Goal: Task Accomplishment & Management: Use online tool/utility

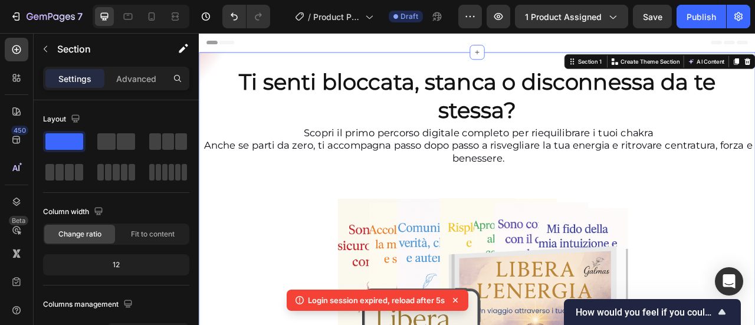
scroll to position [299, 0]
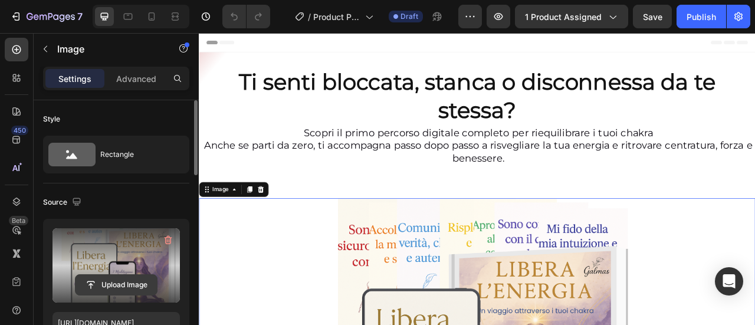
click at [140, 277] on input "file" at bounding box center [116, 285] width 81 height 20
click at [112, 286] on input "file" at bounding box center [116, 285] width 81 height 20
click at [130, 275] on input "file" at bounding box center [116, 285] width 81 height 20
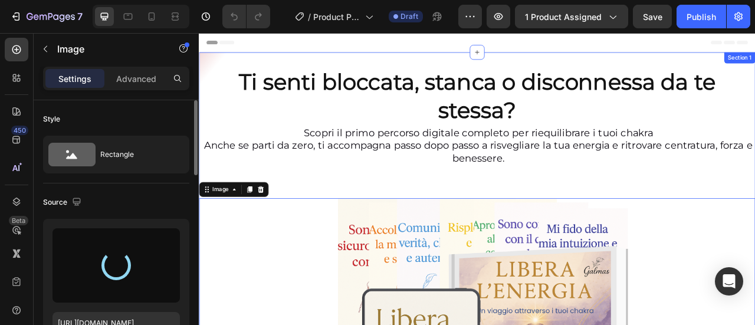
type input "[URL][DOMAIN_NAME]"
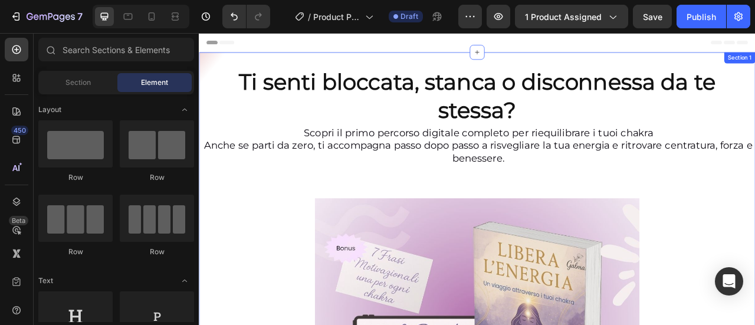
click at [303, 64] on div "Ti senti bloccata, stanca o disconnessa da te stessa? Heading Scopri il primo p…" at bounding box center [553, 329] width 708 height 544
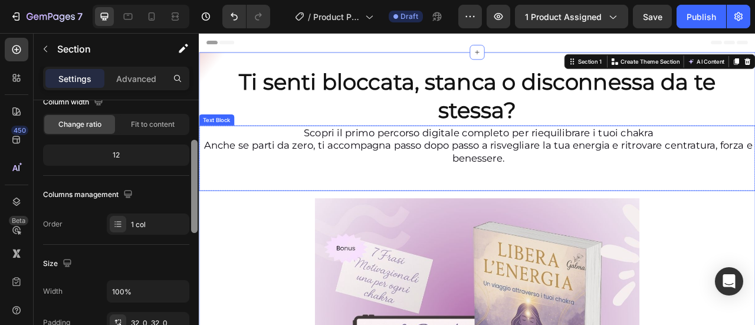
drag, startPoint x: 394, startPoint y: 144, endPoint x: 199, endPoint y: 207, distance: 204.6
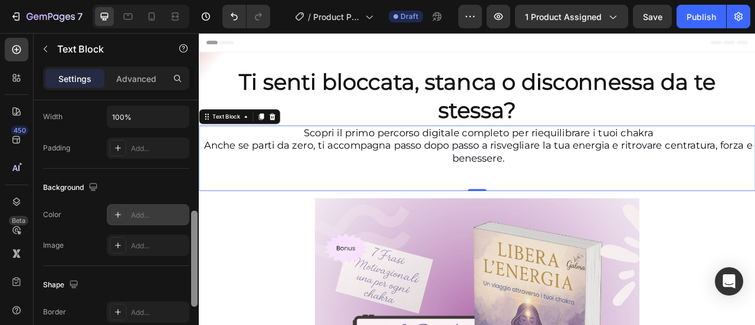
scroll to position [288, 0]
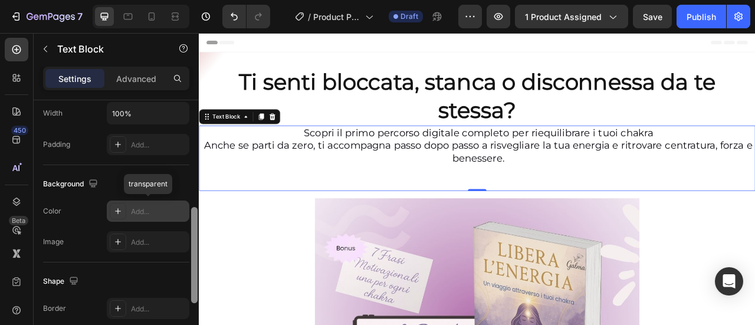
click at [137, 214] on div "Add..." at bounding box center [158, 212] width 55 height 11
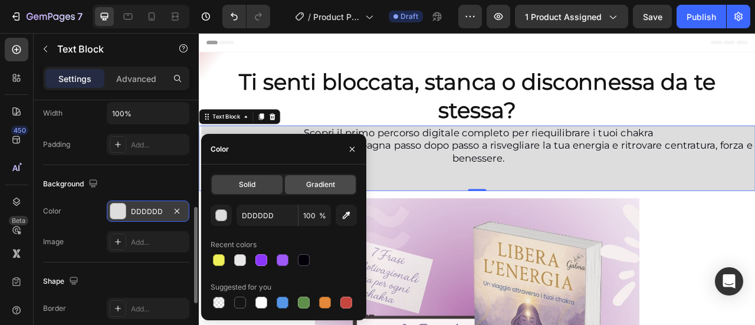
click at [316, 190] on div "Gradient" at bounding box center [320, 184] width 71 height 19
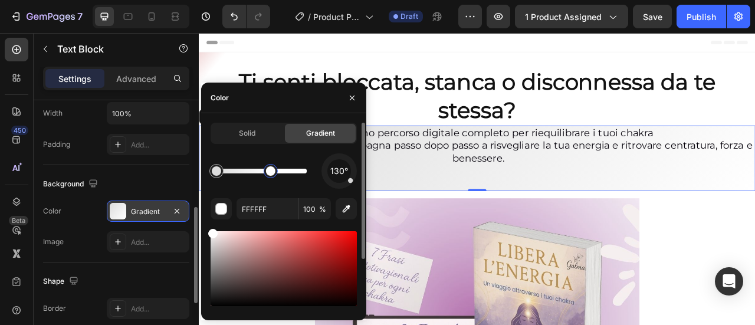
drag, startPoint x: 305, startPoint y: 174, endPoint x: 271, endPoint y: 174, distance: 33.6
click at [271, 174] on div at bounding box center [270, 170] width 9 height 9
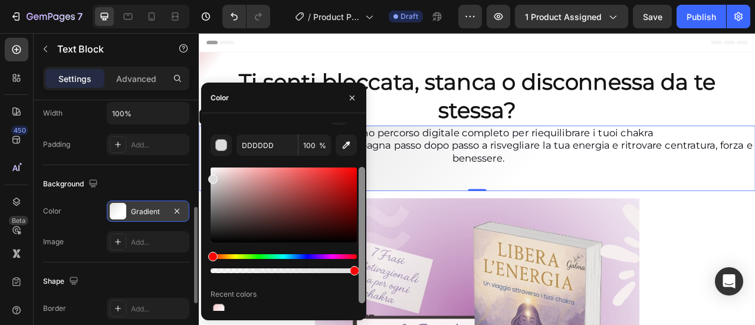
scroll to position [64, 0]
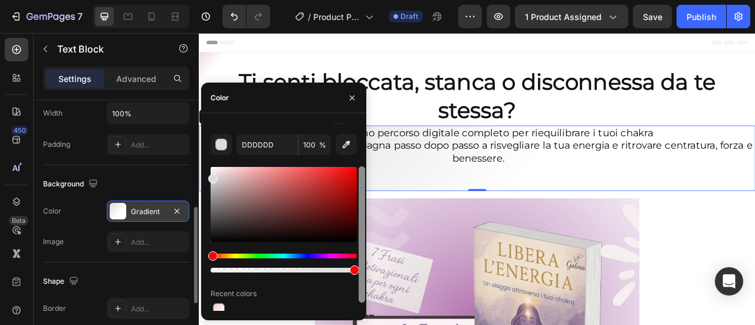
drag, startPoint x: 360, startPoint y: 178, endPoint x: 360, endPoint y: 224, distance: 46.0
click at [360, 224] on div at bounding box center [362, 234] width 6 height 136
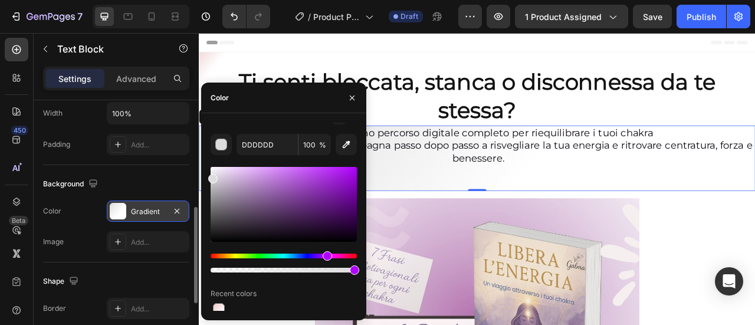
drag, startPoint x: 211, startPoint y: 259, endPoint x: 326, endPoint y: 252, distance: 115.3
click at [326, 252] on div "Hue" at bounding box center [327, 255] width 9 height 9
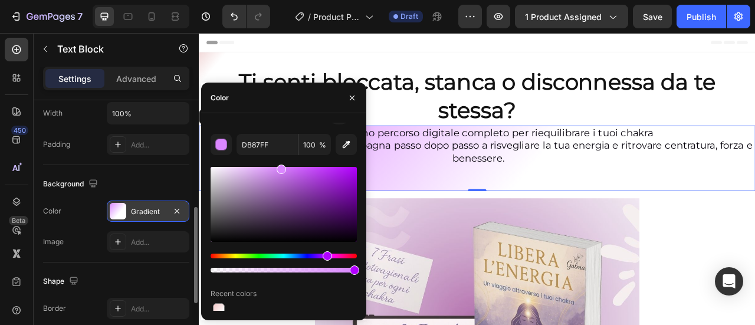
drag, startPoint x: 214, startPoint y: 181, endPoint x: 214, endPoint y: 167, distance: 14.2
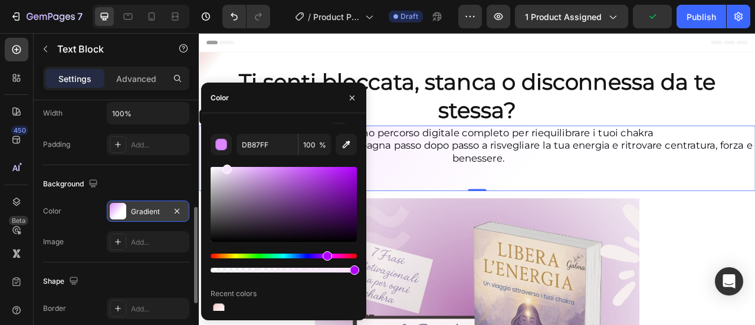
drag, startPoint x: 281, startPoint y: 169, endPoint x: 229, endPoint y: 162, distance: 52.4
click at [227, 165] on div at bounding box center [227, 169] width 9 height 9
type input "F7E5FF"
click at [354, 101] on icon "button" at bounding box center [352, 97] width 9 height 9
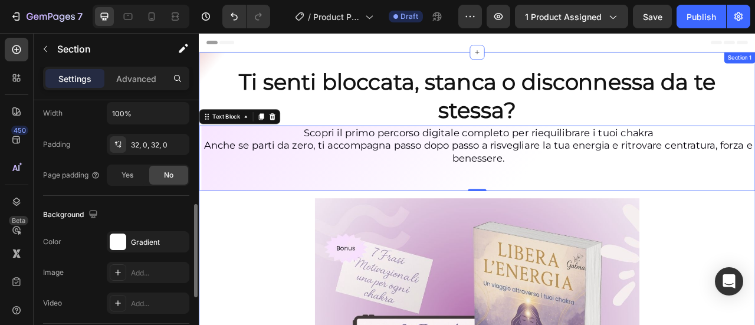
click at [267, 60] on div "Ti senti bloccata, stanca o disconnessa da te stessa? Heading Scopri il primo p…" at bounding box center [553, 329] width 708 height 544
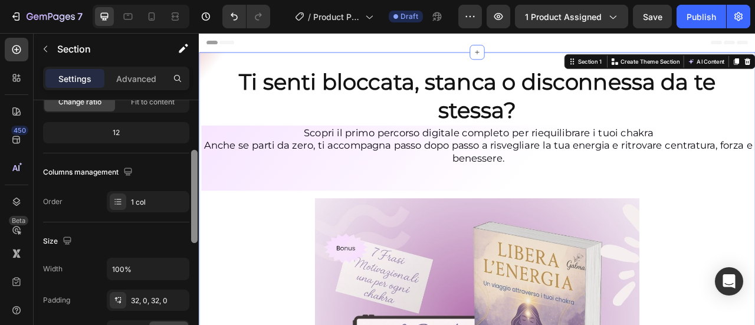
scroll to position [134, 0]
drag, startPoint x: 196, startPoint y: 109, endPoint x: 187, endPoint y: 161, distance: 52.7
click at [191, 158] on div at bounding box center [194, 194] width 6 height 93
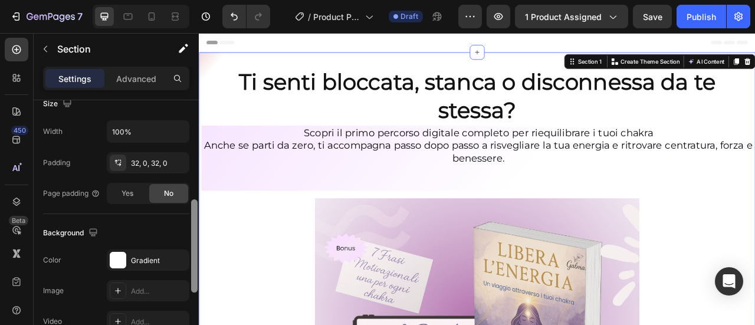
scroll to position [273, 0]
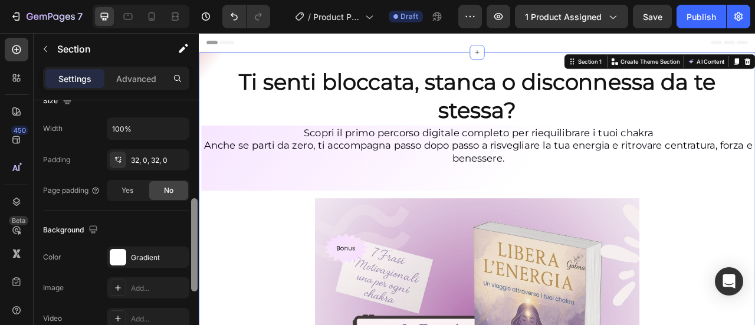
drag, startPoint x: 194, startPoint y: 220, endPoint x: 185, endPoint y: 270, distance: 50.8
click at [185, 270] on div "Layout Column width Change ratio Fit to content 12 Columns management Order 1 c…" at bounding box center [116, 229] width 165 height 259
click at [168, 260] on div "Gradient" at bounding box center [148, 257] width 83 height 21
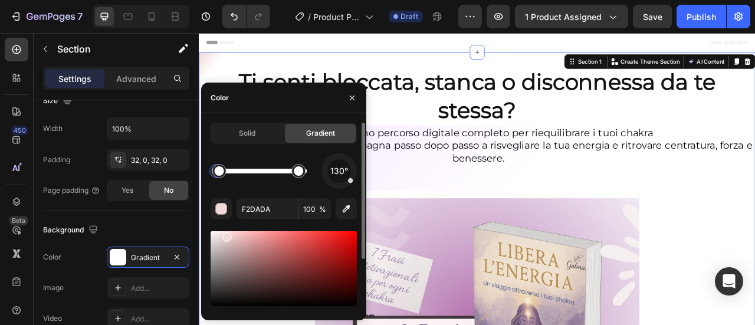
click at [302, 135] on div "Gradient" at bounding box center [320, 133] width 71 height 19
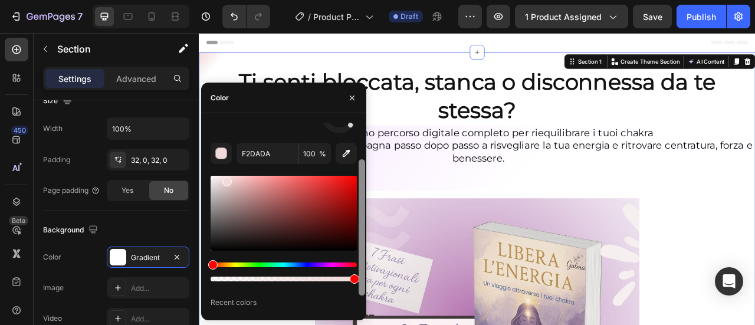
scroll to position [59, 0]
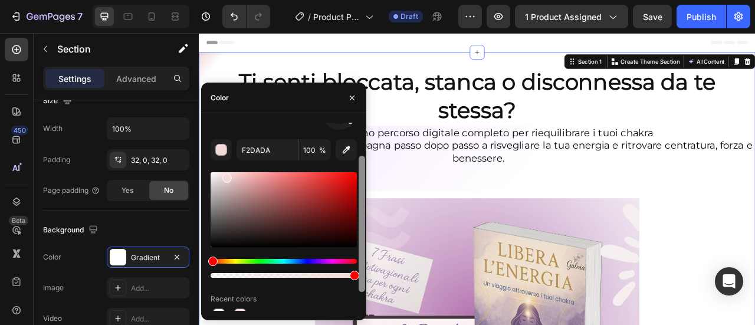
drag, startPoint x: 361, startPoint y: 180, endPoint x: 360, endPoint y: 224, distance: 43.7
click at [361, 224] on div at bounding box center [362, 224] width 6 height 136
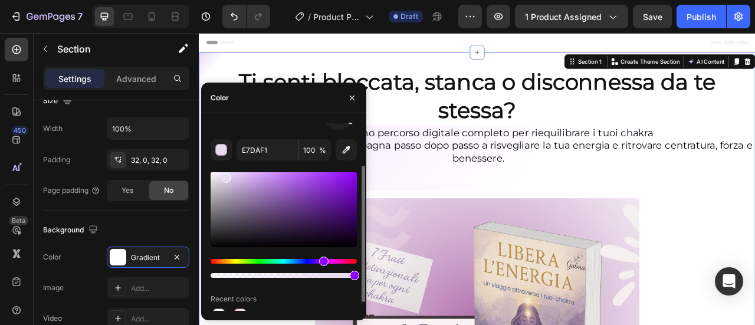
drag, startPoint x: 210, startPoint y: 259, endPoint x: 326, endPoint y: 254, distance: 116.4
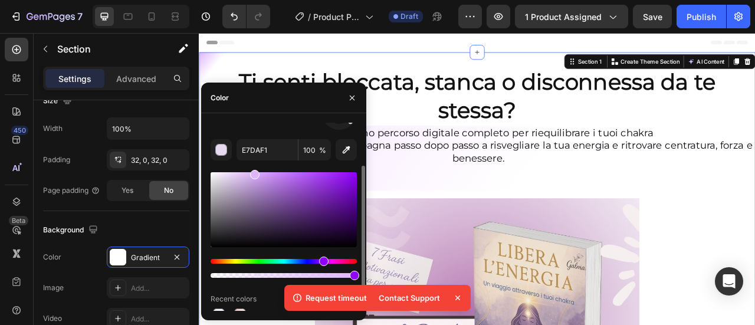
type input "DEB5FF"
drag, startPoint x: 227, startPoint y: 179, endPoint x: 314, endPoint y: 174, distance: 87.5
click at [459, 293] on icon at bounding box center [458, 298] width 12 height 12
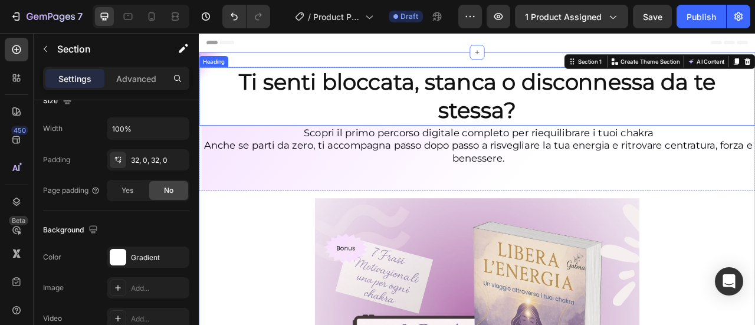
click at [315, 126] on h2 "Ti senti bloccata, stanca o disconnessa da te stessa?" at bounding box center [553, 113] width 708 height 74
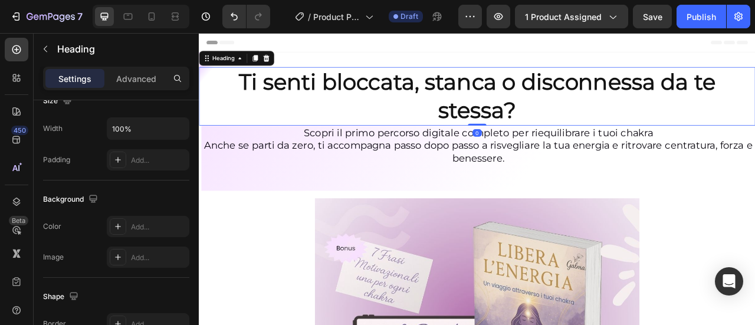
scroll to position [0, 0]
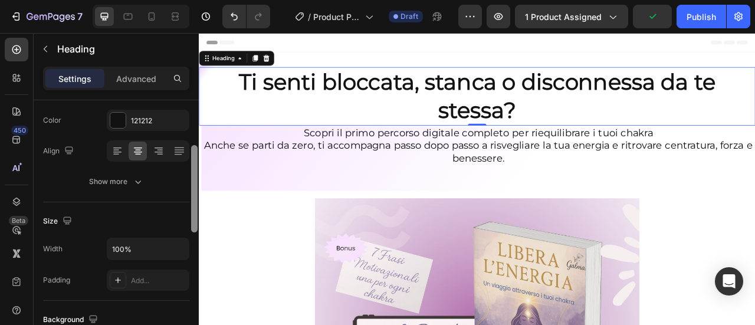
drag, startPoint x: 196, startPoint y: 120, endPoint x: 195, endPoint y: 172, distance: 51.9
click at [195, 172] on div at bounding box center [194, 188] width 6 height 87
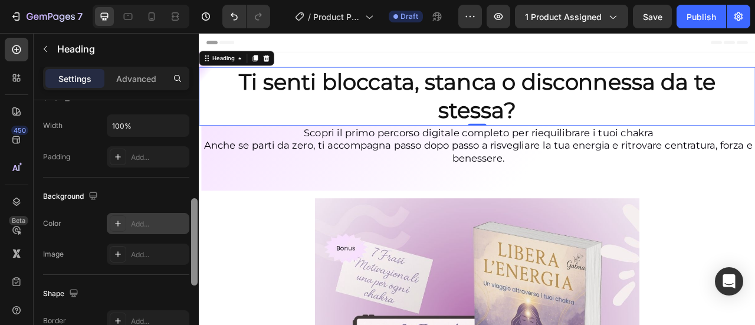
scroll to position [281, 0]
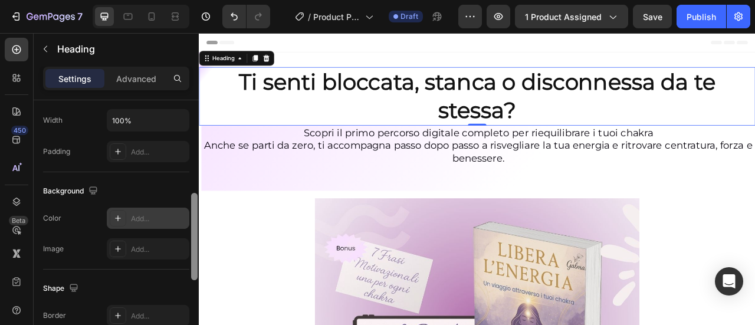
drag, startPoint x: 195, startPoint y: 172, endPoint x: 188, endPoint y: 215, distance: 44.2
click at [188, 215] on div "Text style Styles Heading 1* Font Montserrat Size 47 Color 121212 Align Show mo…" at bounding box center [116, 229] width 165 height 259
click at [177, 217] on div "Add..." at bounding box center [158, 219] width 55 height 11
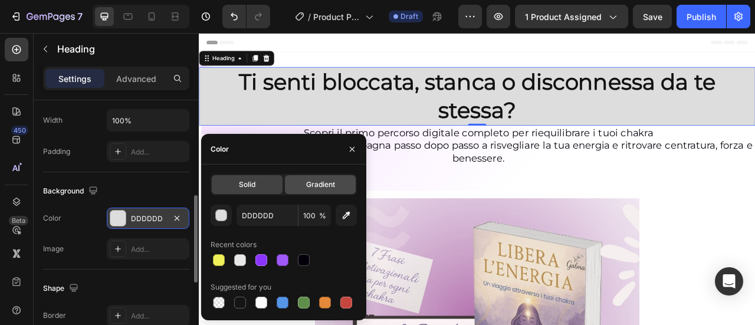
click at [323, 184] on span "Gradient" at bounding box center [320, 184] width 29 height 11
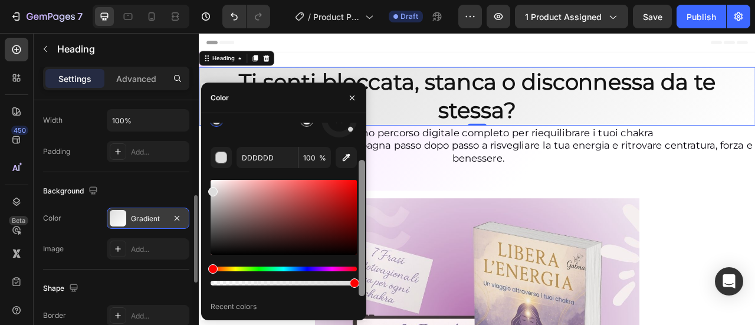
drag, startPoint x: 362, startPoint y: 230, endPoint x: 361, endPoint y: 268, distance: 38.4
click at [361, 268] on div at bounding box center [362, 228] width 6 height 136
drag, startPoint x: 212, startPoint y: 269, endPoint x: 331, endPoint y: 266, distance: 118.1
click at [331, 266] on div "Hue" at bounding box center [284, 268] width 146 height 5
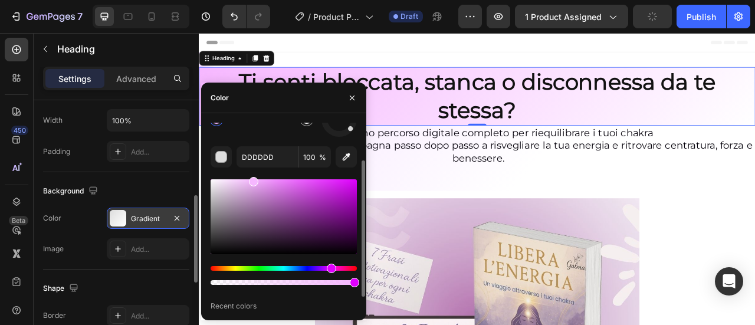
type input "F6B7FF"
drag, startPoint x: 214, startPoint y: 190, endPoint x: 261, endPoint y: 174, distance: 49.8
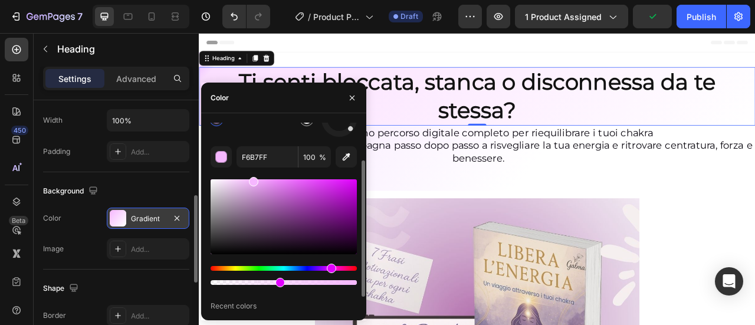
type input "46"
drag, startPoint x: 352, startPoint y: 282, endPoint x: 278, endPoint y: 283, distance: 73.8
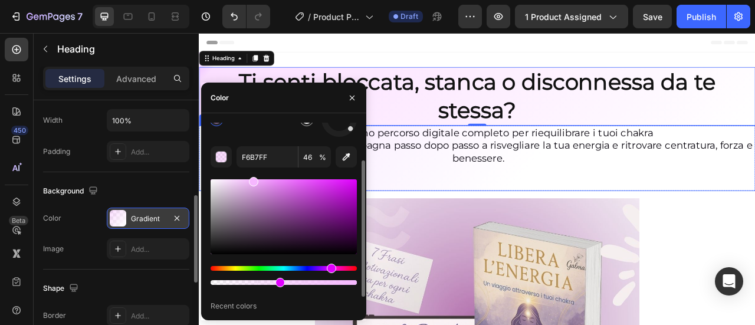
click at [475, 206] on p "Scopri il primo percorso digitale completo per riequilibrare i tuoi chakra Anch…" at bounding box center [554, 192] width 703 height 80
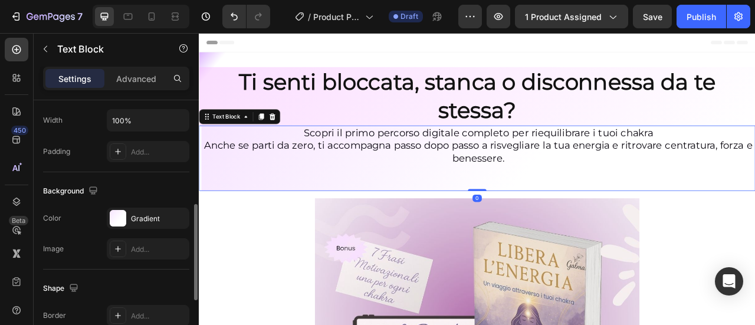
scroll to position [0, 0]
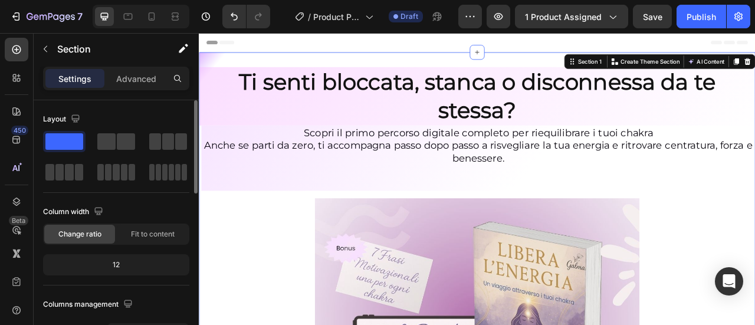
click at [410, 64] on div "Ti senti bloccata, stanca o disconnessa da te stessa? Heading Scopri il primo p…" at bounding box center [553, 329] width 708 height 544
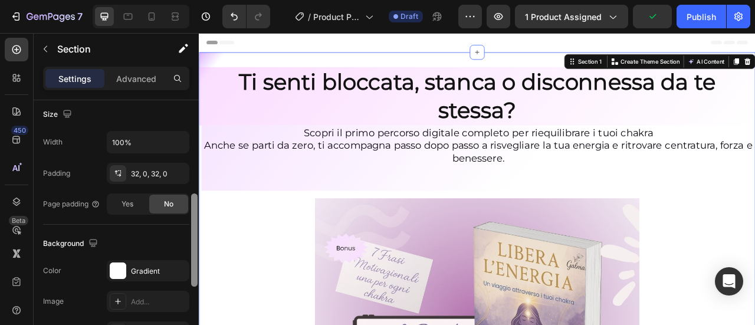
drag, startPoint x: 197, startPoint y: 122, endPoint x: 197, endPoint y: 146, distance: 23.6
click at [197, 141] on div at bounding box center [194, 229] width 9 height 259
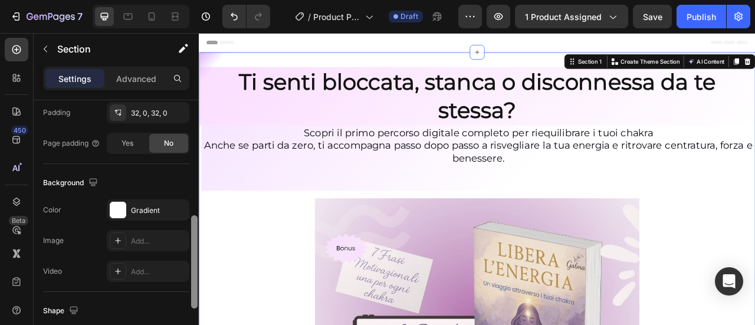
scroll to position [333, 0]
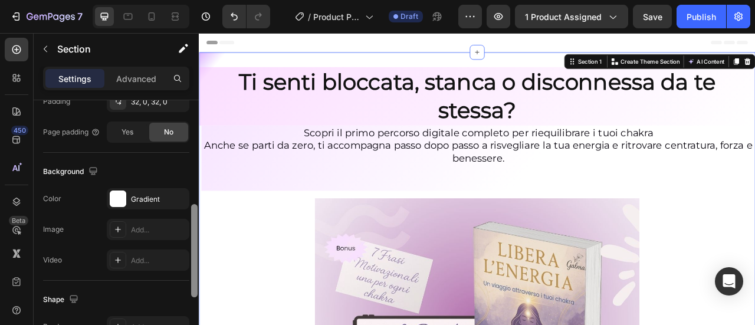
drag, startPoint x: 193, startPoint y: 208, endPoint x: 191, endPoint y: 234, distance: 26.1
click at [192, 234] on div at bounding box center [194, 250] width 6 height 93
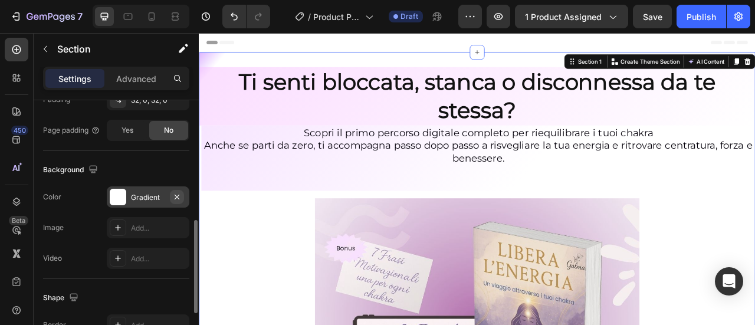
click at [177, 199] on icon "button" at bounding box center [176, 196] width 9 height 9
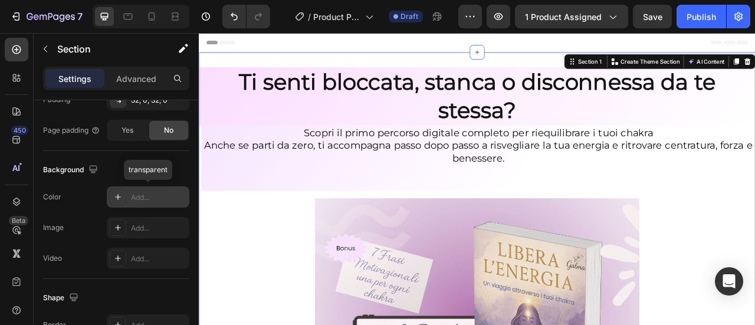
click at [177, 199] on div "Add..." at bounding box center [158, 197] width 55 height 11
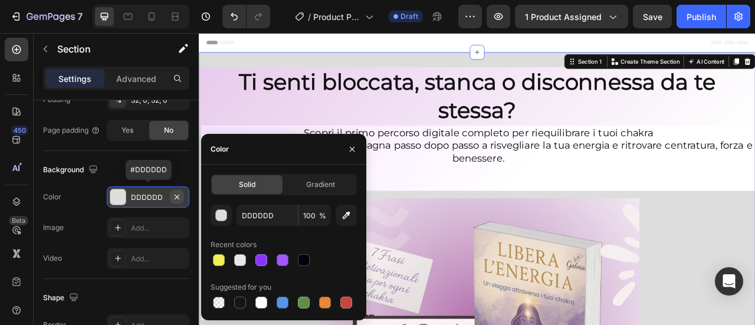
click at [172, 200] on button "button" at bounding box center [177, 197] width 14 height 14
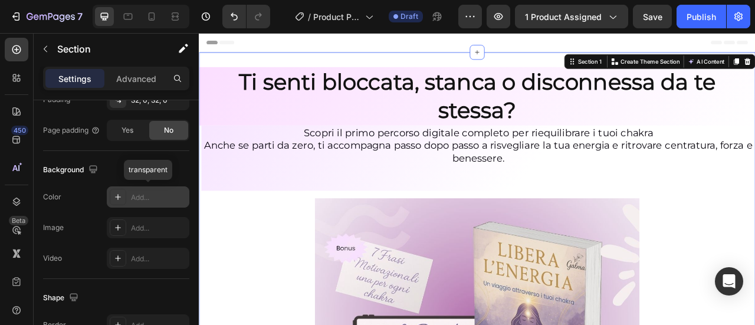
click at [174, 193] on div "Add..." at bounding box center [158, 197] width 55 height 11
type input "DDDDDD"
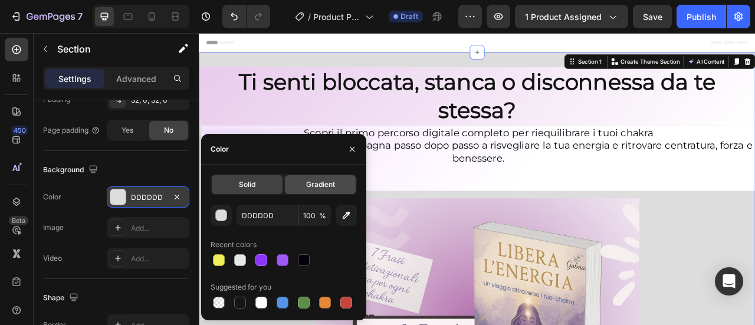
click at [332, 186] on span "Gradient" at bounding box center [320, 184] width 29 height 11
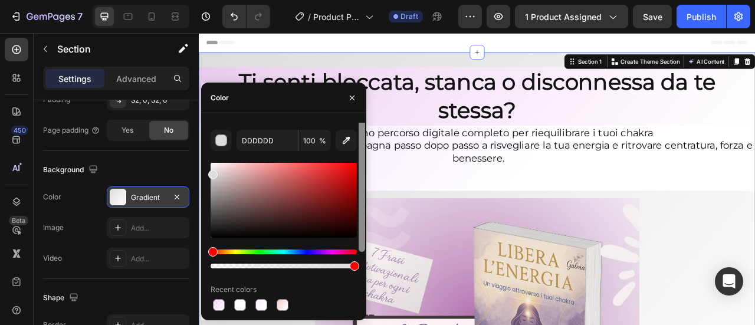
drag, startPoint x: 362, startPoint y: 179, endPoint x: 363, endPoint y: 234, distance: 54.9
click at [363, 233] on div at bounding box center [362, 184] width 6 height 136
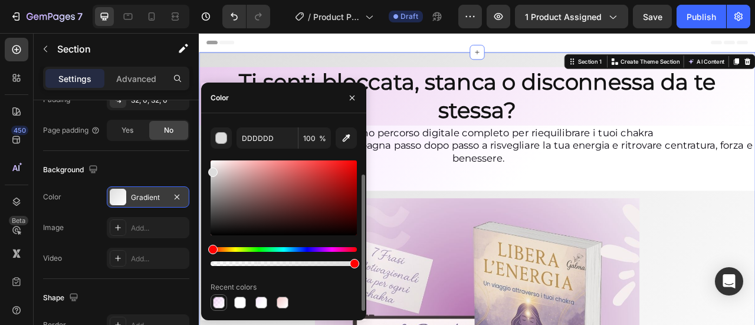
click at [220, 306] on div at bounding box center [219, 303] width 12 height 12
type input "F6B7FF"
type input "46"
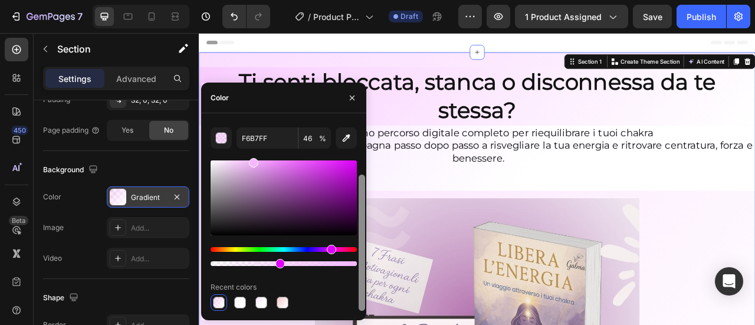
drag, startPoint x: 361, startPoint y: 247, endPoint x: 362, endPoint y: 267, distance: 20.1
click at [362, 267] on div at bounding box center [362, 243] width 6 height 136
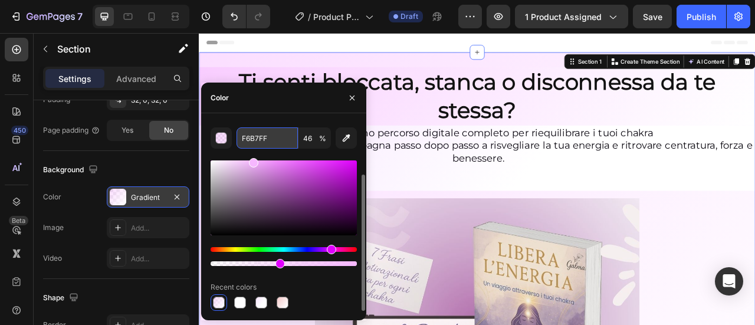
click at [240, 142] on input "F6B7FF" at bounding box center [267, 137] width 61 height 21
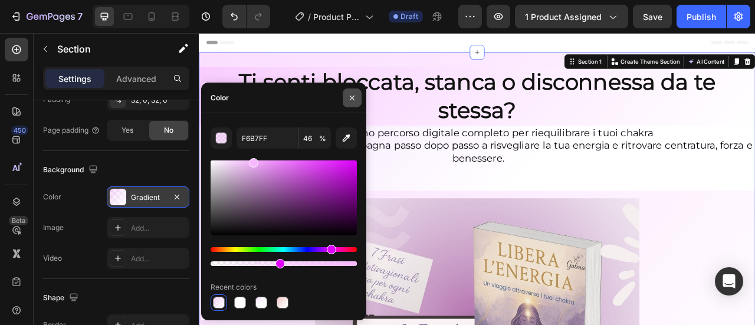
click at [352, 99] on icon "button" at bounding box center [352, 97] width 9 height 9
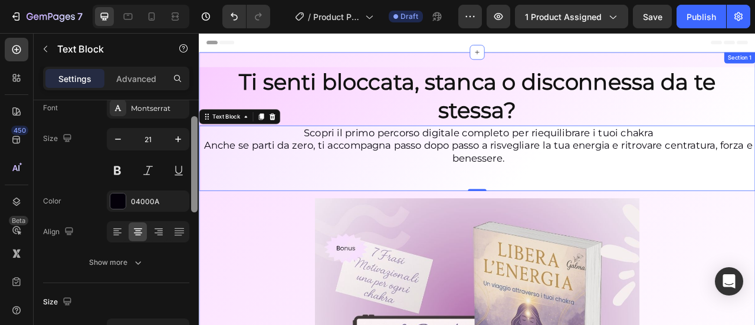
scroll to position [89, 0]
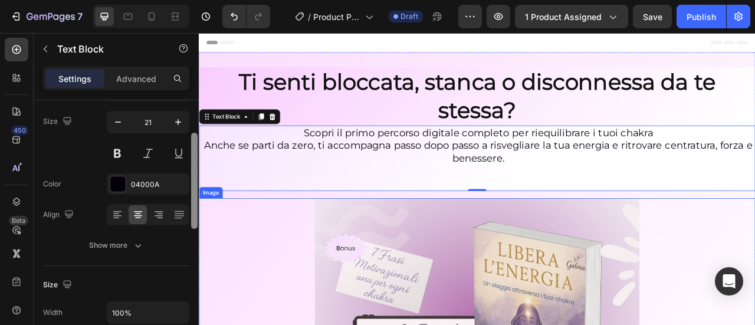
drag, startPoint x: 394, startPoint y: 182, endPoint x: 203, endPoint y: 289, distance: 219.0
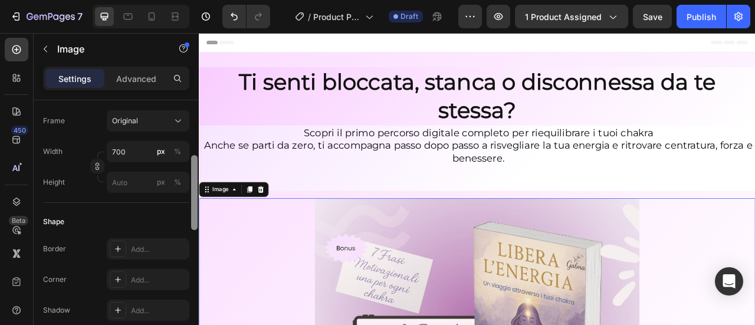
scroll to position [310, 0]
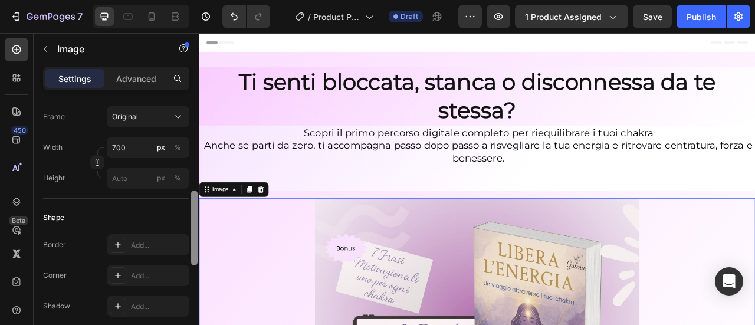
drag, startPoint x: 195, startPoint y: 151, endPoint x: 193, endPoint y: 240, distance: 89.7
click at [193, 240] on div at bounding box center [194, 228] width 6 height 75
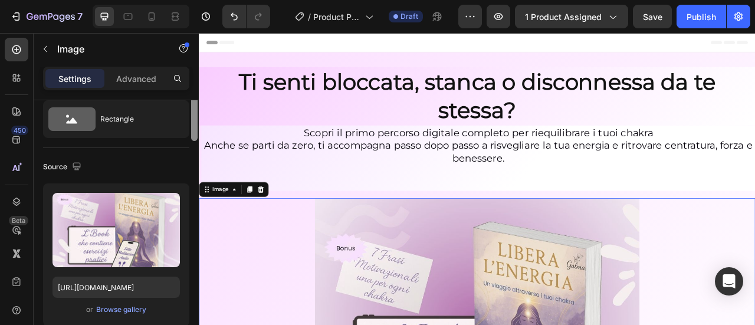
scroll to position [0, 0]
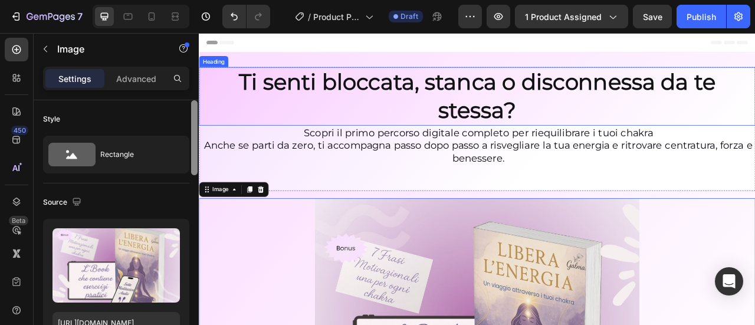
drag, startPoint x: 394, startPoint y: 259, endPoint x: 199, endPoint y: 121, distance: 239.2
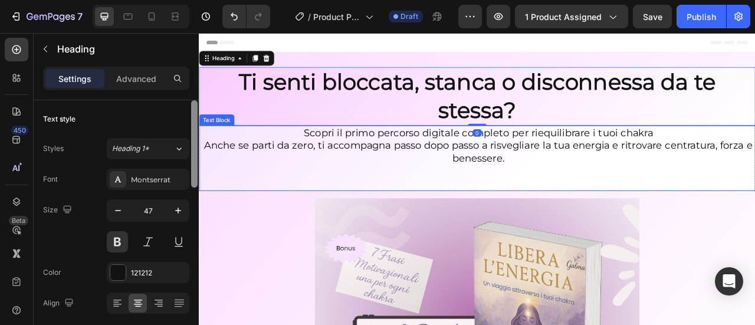
click at [257, 211] on p "Scopri il primo percorso digitale completo per riequilibrare i tuoi chakra Anch…" at bounding box center [554, 192] width 703 height 80
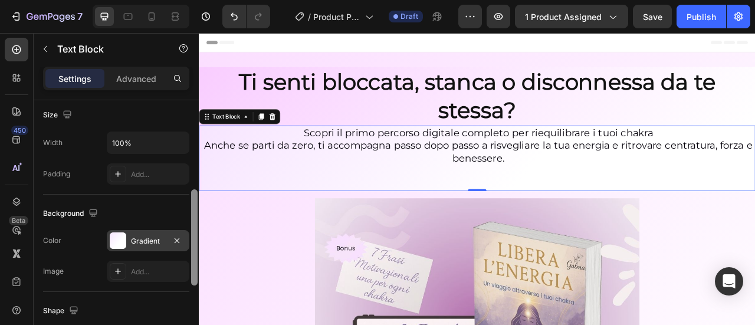
drag, startPoint x: 194, startPoint y: 147, endPoint x: 188, endPoint y: 231, distance: 84.0
click at [191, 231] on div at bounding box center [194, 225] width 9 height 259
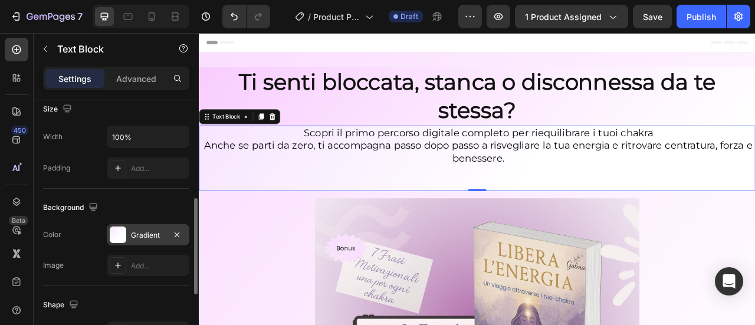
click at [152, 233] on div "Gradient" at bounding box center [148, 235] width 34 height 11
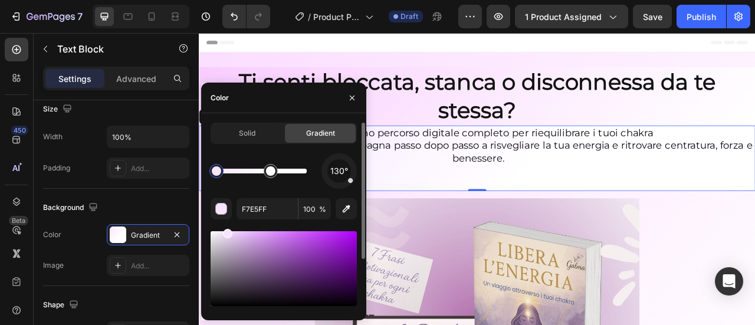
click at [341, 135] on div "Gradient" at bounding box center [320, 133] width 71 height 19
click at [270, 175] on div at bounding box center [270, 170] width 9 height 9
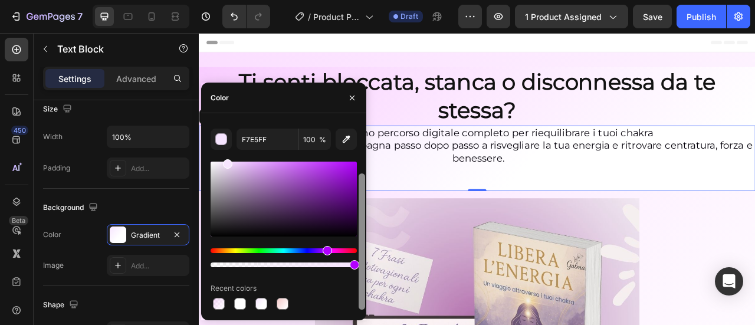
scroll to position [71, 0]
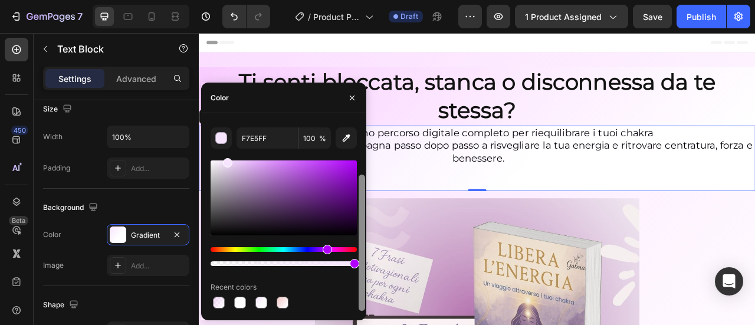
drag, startPoint x: 361, startPoint y: 201, endPoint x: 356, endPoint y: 271, distance: 70.4
click at [356, 270] on div "Solid Gradient 130° F7E5FF 100 % Recent colors" at bounding box center [283, 217] width 165 height 188
click at [218, 300] on div at bounding box center [219, 303] width 12 height 12
type input "F6B7FF"
type input "46"
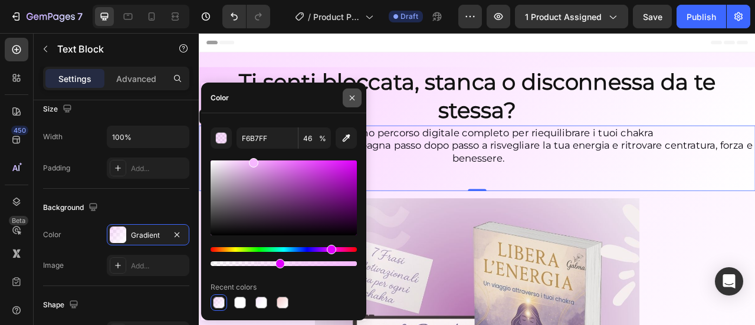
click at [354, 93] on icon "button" at bounding box center [352, 97] width 9 height 9
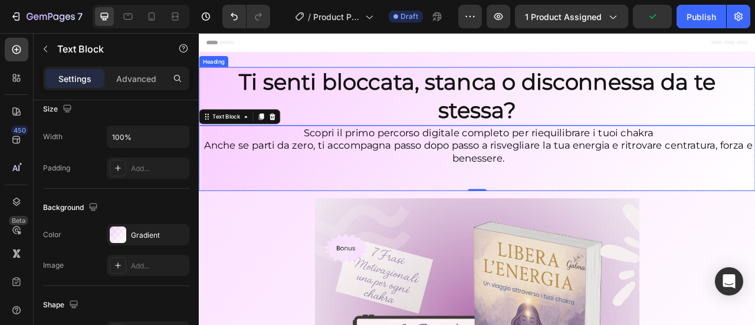
click at [755, 101] on h2 "Ti senti bloccata, stanca o disconnessa da te stessa?" at bounding box center [553, 113] width 708 height 74
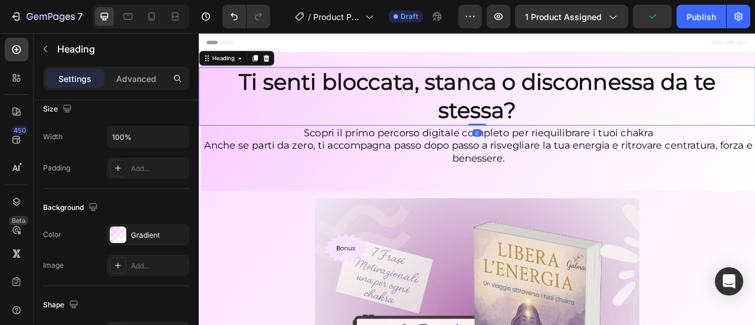
scroll to position [0, 0]
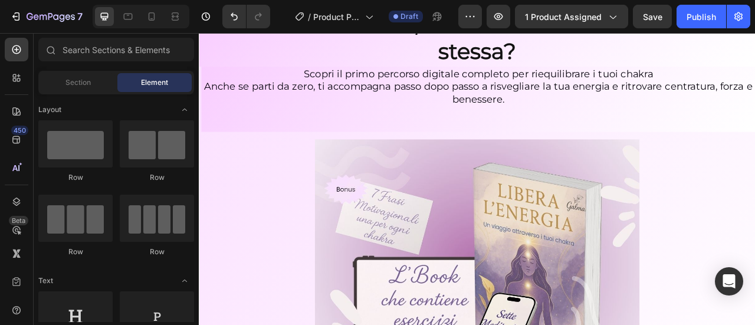
scroll to position [50, 0]
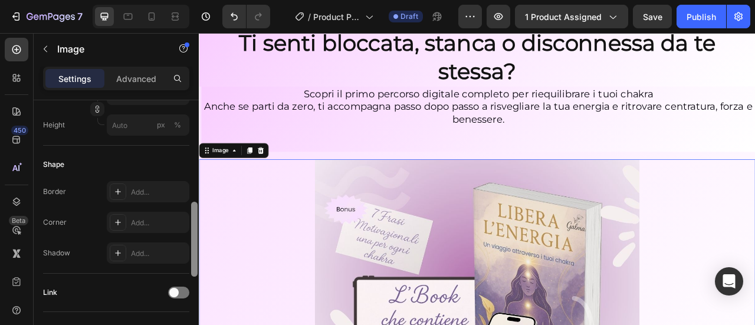
drag, startPoint x: 192, startPoint y: 153, endPoint x: 197, endPoint y: 259, distance: 106.3
click at [197, 260] on div at bounding box center [194, 239] width 6 height 75
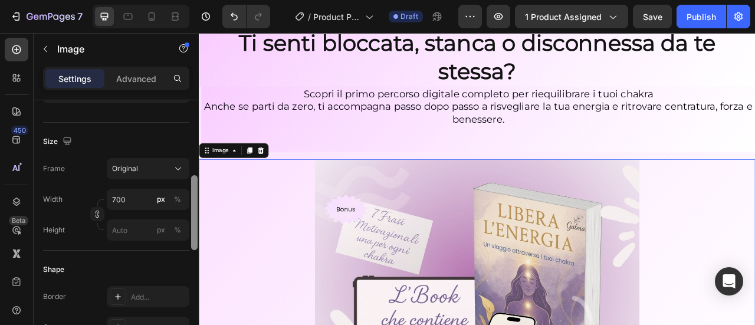
scroll to position [248, 0]
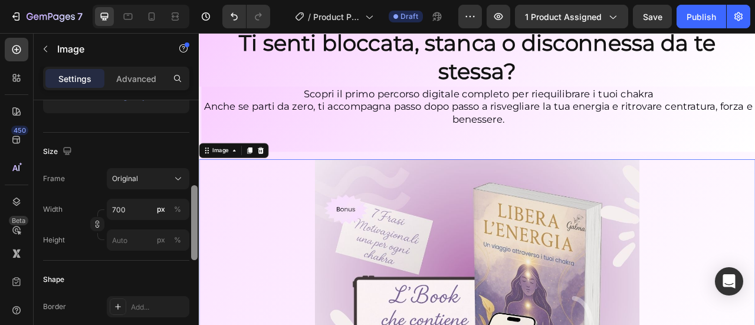
drag, startPoint x: 191, startPoint y: 231, endPoint x: 192, endPoint y: 197, distance: 33.7
click at [192, 197] on div at bounding box center [194, 222] width 6 height 75
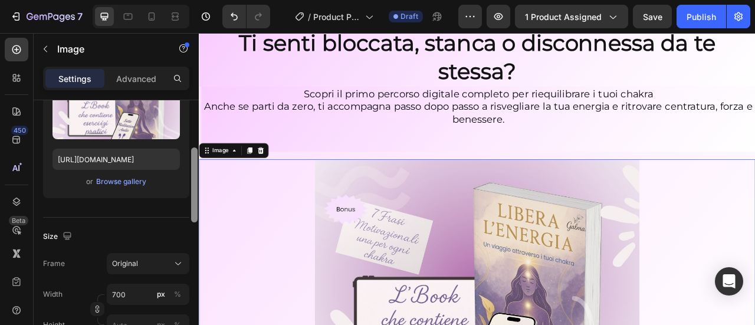
drag, startPoint x: 194, startPoint y: 205, endPoint x: 195, endPoint y: 185, distance: 20.7
click at [195, 184] on div at bounding box center [194, 185] width 6 height 75
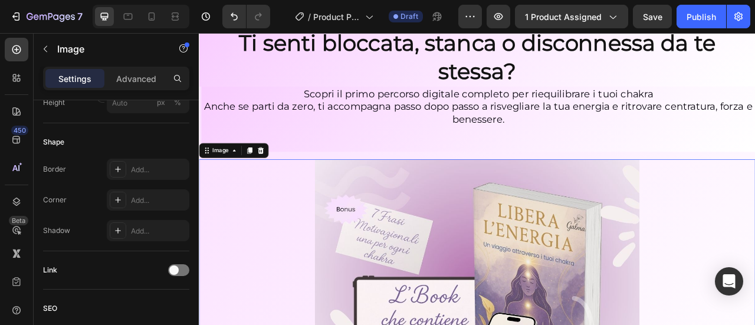
scroll to position [362, 0]
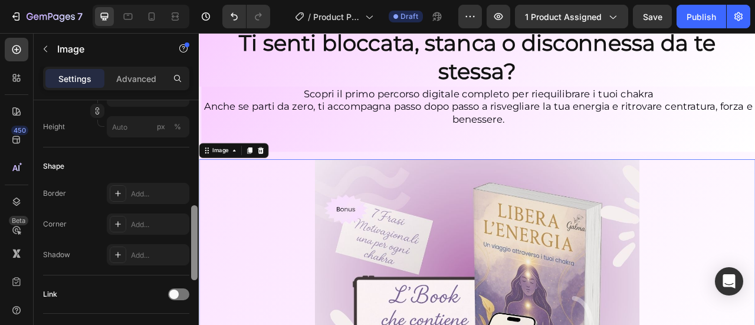
drag, startPoint x: 394, startPoint y: 225, endPoint x: 218, endPoint y: 223, distance: 175.3
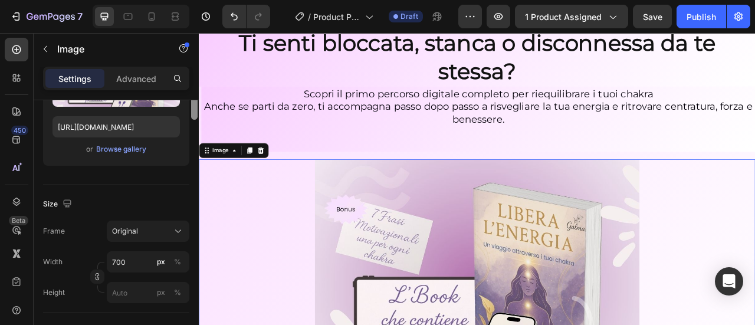
scroll to position [103, 0]
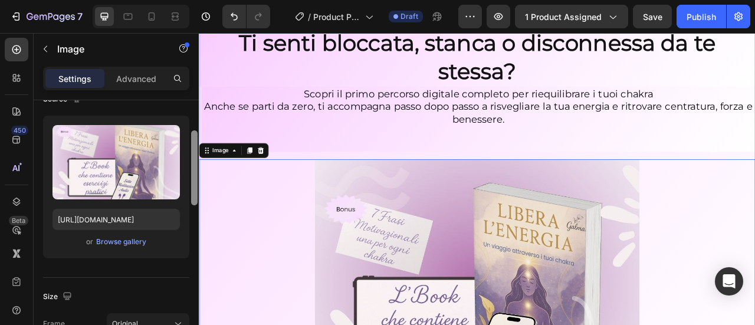
drag, startPoint x: 393, startPoint y: 261, endPoint x: 199, endPoint y: 193, distance: 205.3
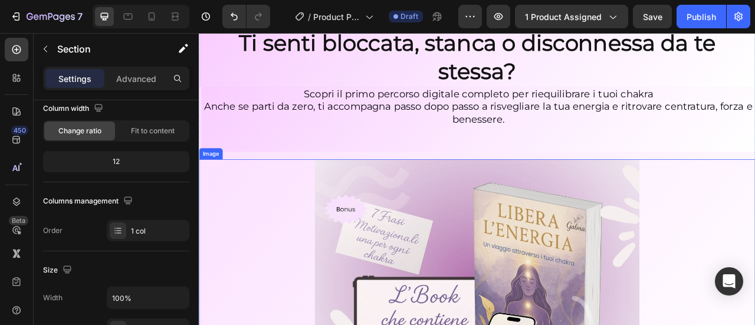
scroll to position [0, 0]
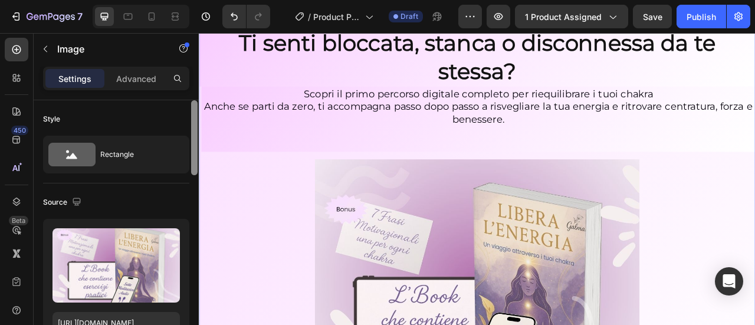
click at [755, 191] on div "Ti senti bloccata, stanca o disconnessa da te stessa? Heading Scopri il primo p…" at bounding box center [553, 280] width 708 height 506
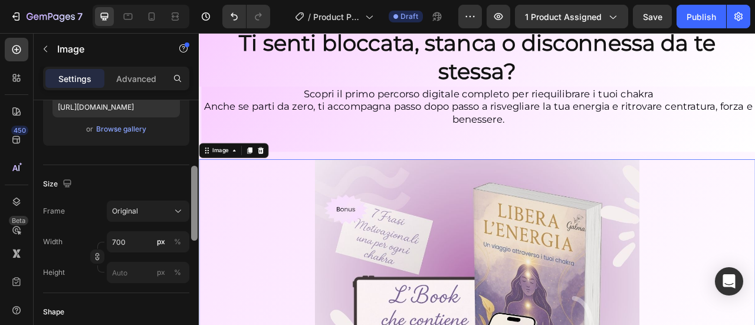
scroll to position [244, 0]
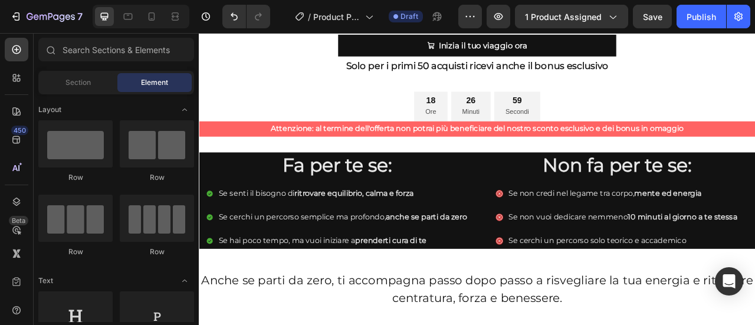
scroll to position [489, 0]
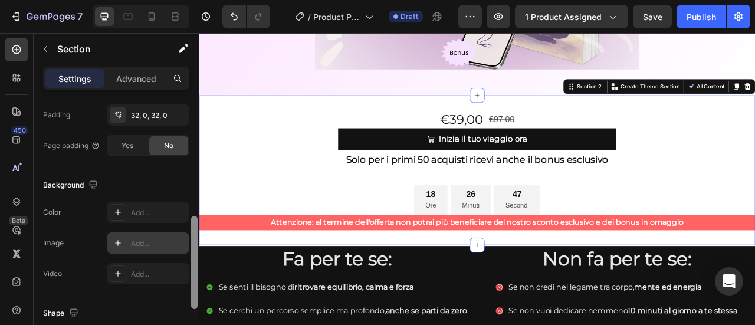
drag, startPoint x: 194, startPoint y: 123, endPoint x: 188, endPoint y: 237, distance: 113.5
click at [188, 237] on div "Layout Column width Change ratio Fit to content 12 Columns management Order 1 c…" at bounding box center [116, 229] width 165 height 259
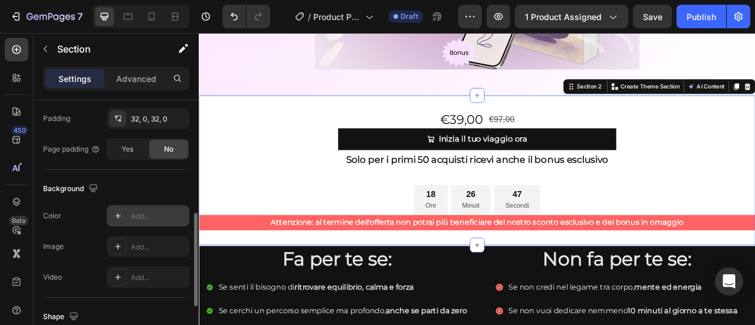
click at [164, 216] on div "Add..." at bounding box center [158, 216] width 55 height 11
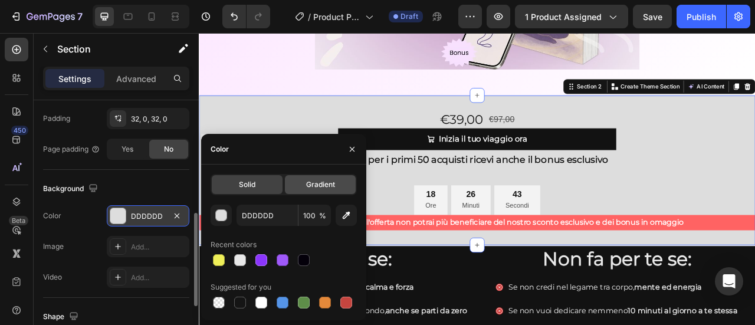
click at [333, 189] on span "Gradient" at bounding box center [320, 184] width 29 height 11
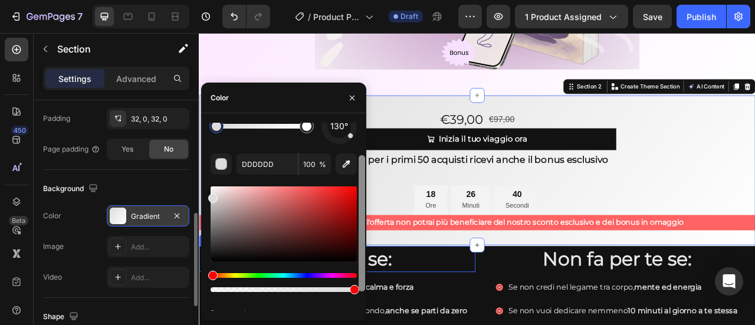
drag, startPoint x: 561, startPoint y: 198, endPoint x: 418, endPoint y: 313, distance: 183.4
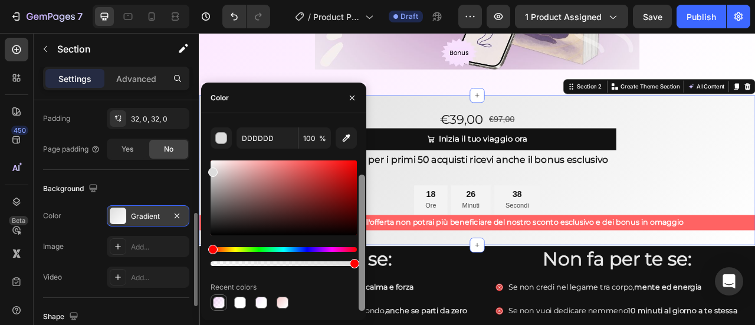
click at [220, 304] on div at bounding box center [219, 303] width 12 height 12
type input "F6B7FF"
type input "46"
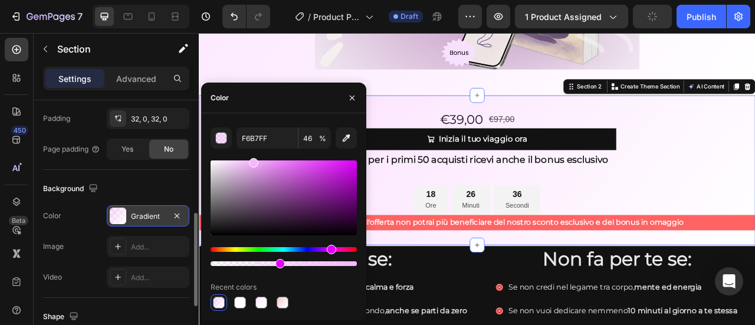
click at [755, 178] on div "€39,00 Product Price Product Price €97,00 Product Price Product Price Row Inizi…" at bounding box center [553, 207] width 708 height 153
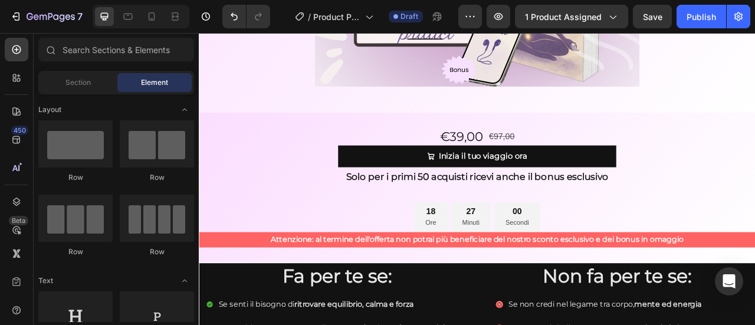
scroll to position [450, 0]
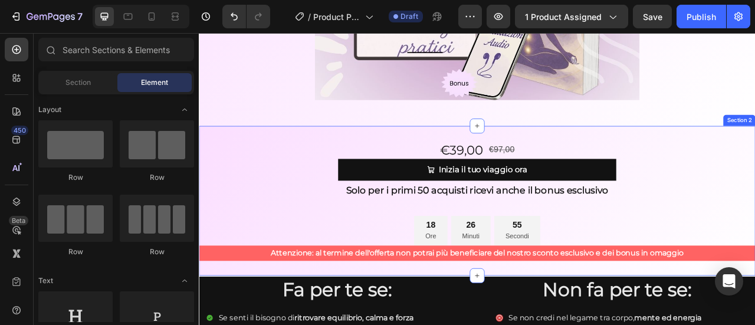
click at [755, 153] on div "€39,00 Product Price Product Price €97,00 Product Price Product Price Row Inizi…" at bounding box center [553, 246] width 708 height 191
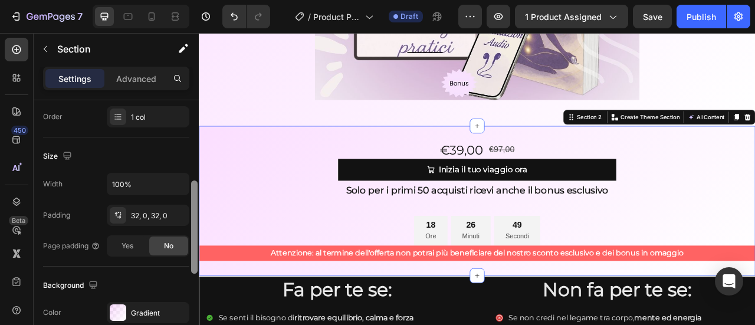
scroll to position [221, 0]
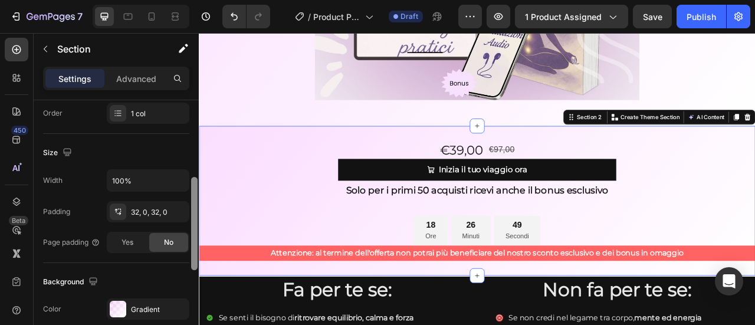
drag, startPoint x: 196, startPoint y: 112, endPoint x: 195, endPoint y: 191, distance: 79.7
click at [195, 191] on div at bounding box center [194, 223] width 6 height 93
click at [120, 304] on div at bounding box center [118, 309] width 17 height 17
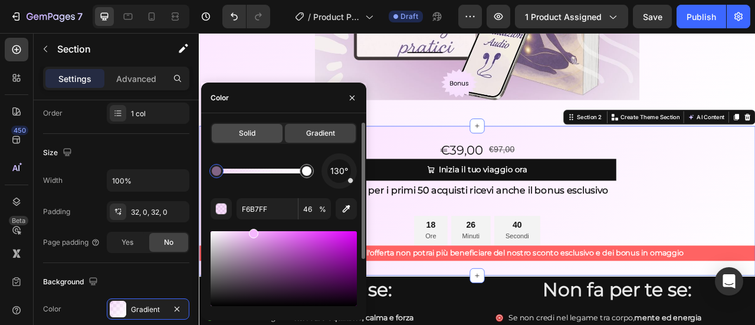
click at [258, 133] on div "Solid" at bounding box center [247, 133] width 71 height 19
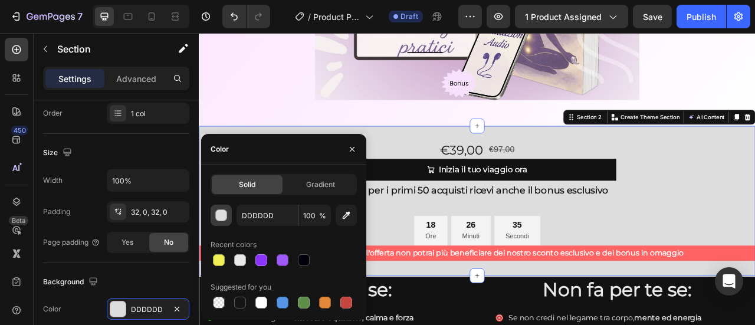
click at [226, 217] on div "button" at bounding box center [222, 216] width 12 height 12
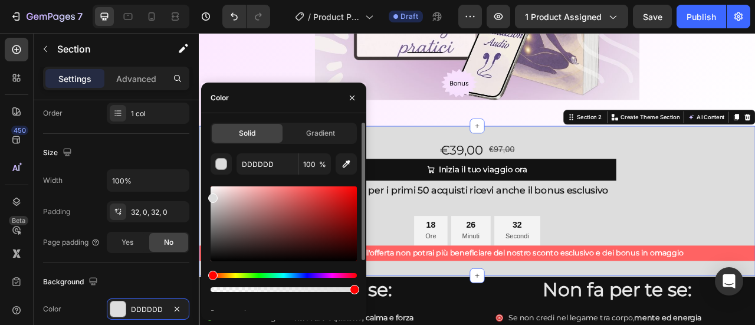
click at [211, 197] on div at bounding box center [212, 198] width 9 height 9
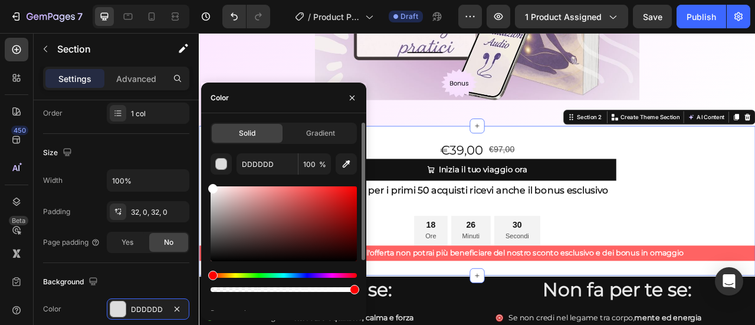
type input "FFFFFF"
drag, startPoint x: 213, startPoint y: 200, endPoint x: 210, endPoint y: 180, distance: 20.3
click at [210, 180] on div "Solid Gradient FFFFFF 100 % Recent colors Suggested for you" at bounding box center [283, 251] width 165 height 257
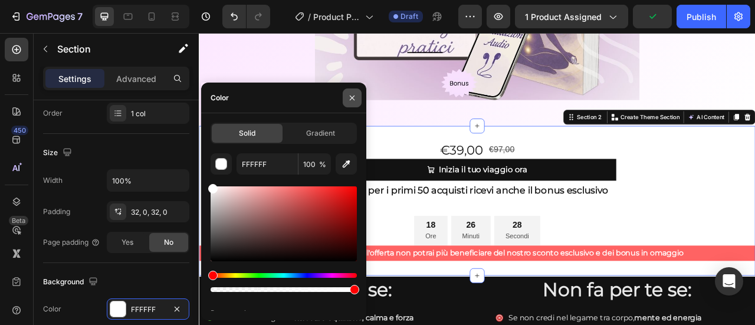
click at [354, 103] on button "button" at bounding box center [352, 98] width 19 height 19
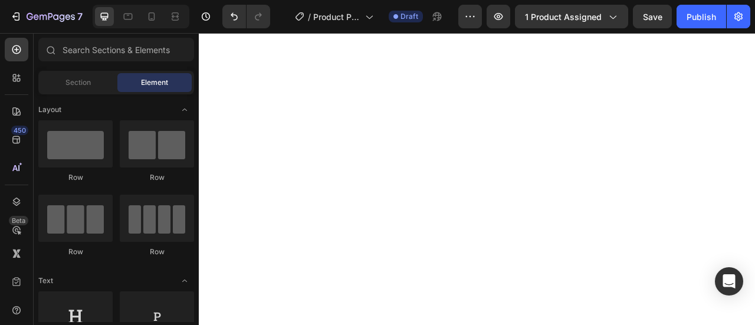
scroll to position [2466, 0]
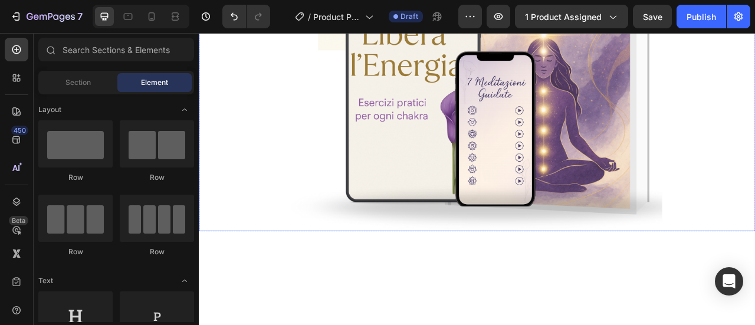
click at [684, 252] on img at bounding box center [553, 71] width 472 height 427
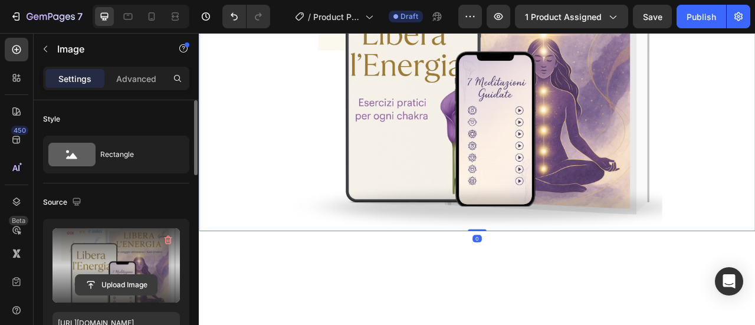
click at [131, 287] on input "file" at bounding box center [116, 285] width 81 height 20
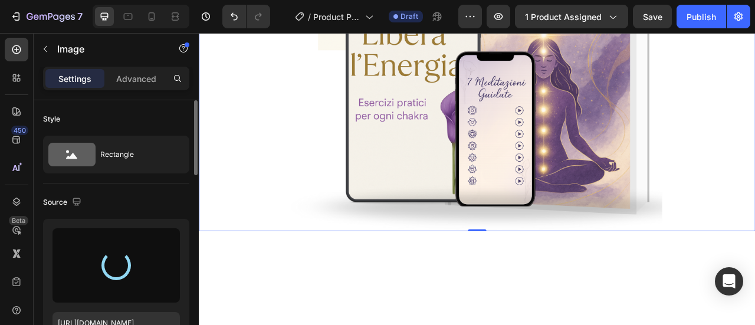
type input "[URL][DOMAIN_NAME]"
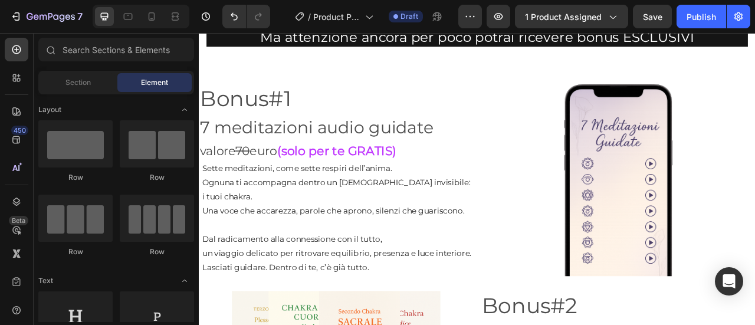
scroll to position [3567, 0]
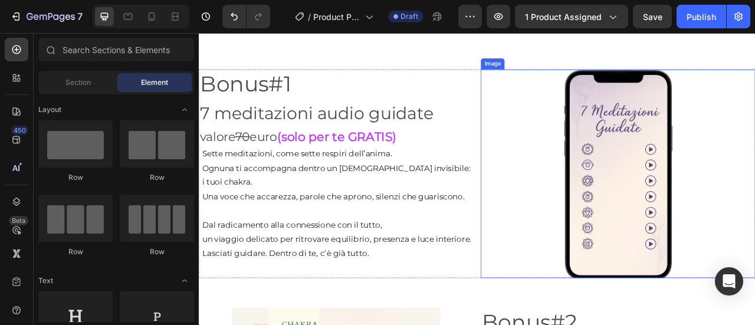
click at [755, 244] on img at bounding box center [732, 212] width 177 height 266
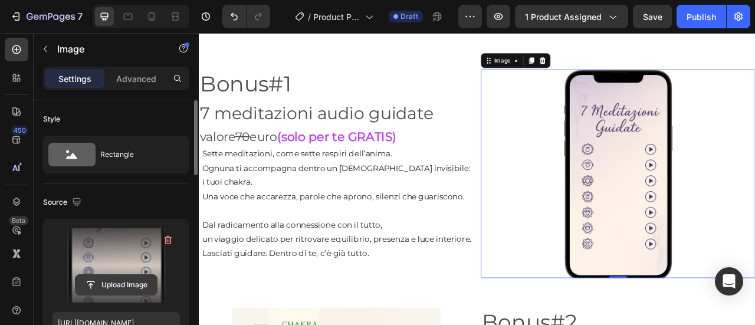
click at [127, 285] on input "file" at bounding box center [116, 285] width 81 height 20
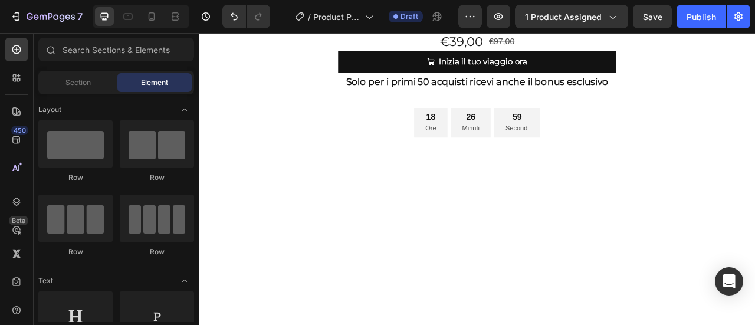
scroll to position [4990, 0]
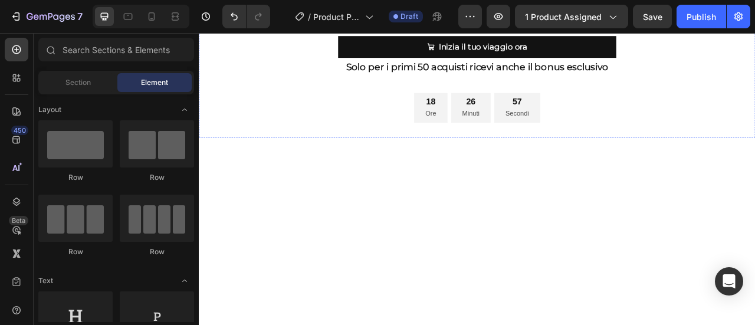
click at [661, 4] on img at bounding box center [552, 4] width 413 height 0
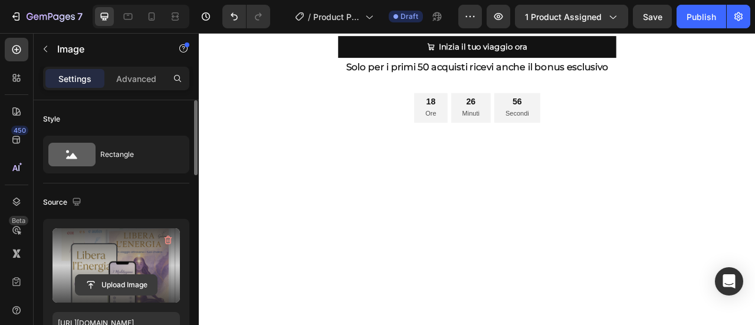
click at [102, 285] on input "file" at bounding box center [116, 285] width 81 height 20
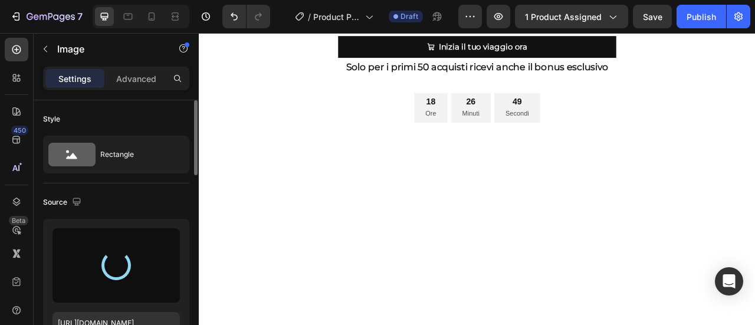
type input "[URL][DOMAIN_NAME]"
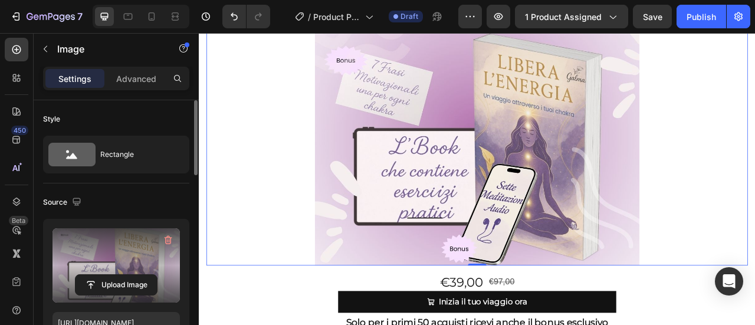
click at [755, 273] on div at bounding box center [552, 166] width 689 height 325
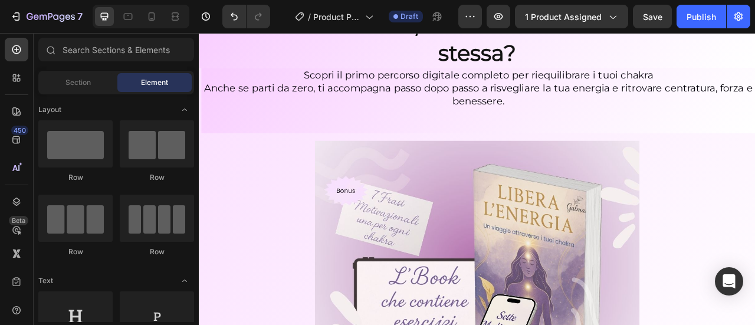
scroll to position [0, 0]
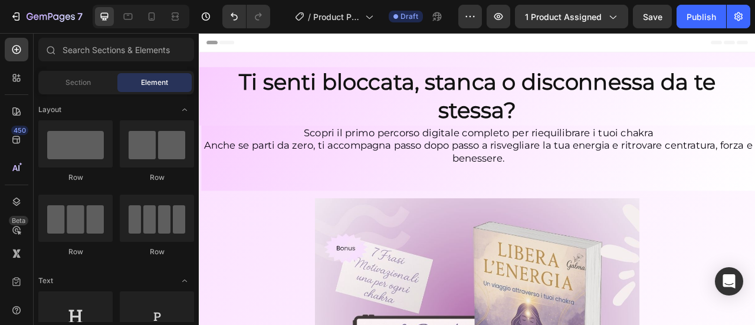
drag, startPoint x: 907, startPoint y: 299, endPoint x: 952, endPoint y: 58, distance: 244.5
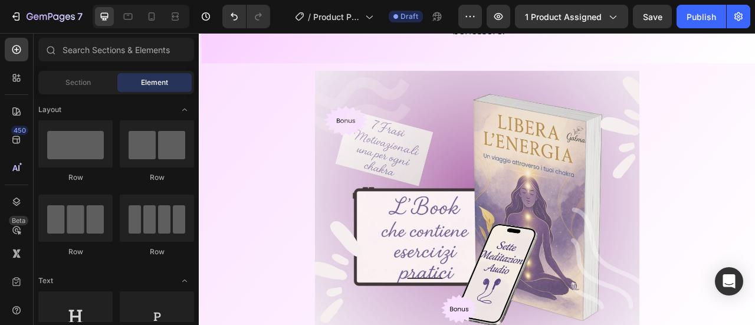
scroll to position [153, 0]
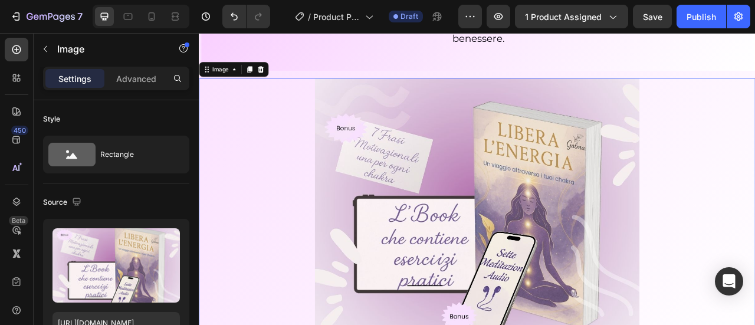
click at [755, 162] on div at bounding box center [553, 252] width 708 height 325
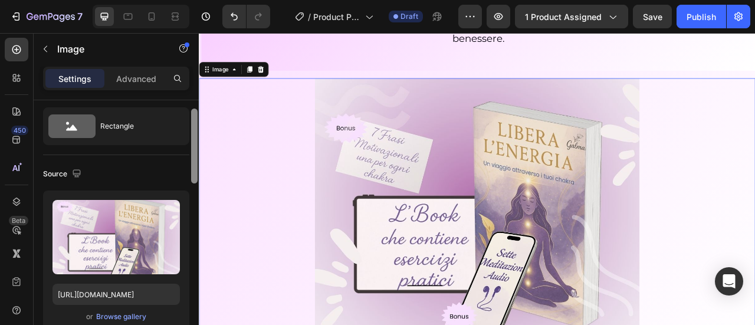
drag, startPoint x: 394, startPoint y: 180, endPoint x: 200, endPoint y: 269, distance: 212.9
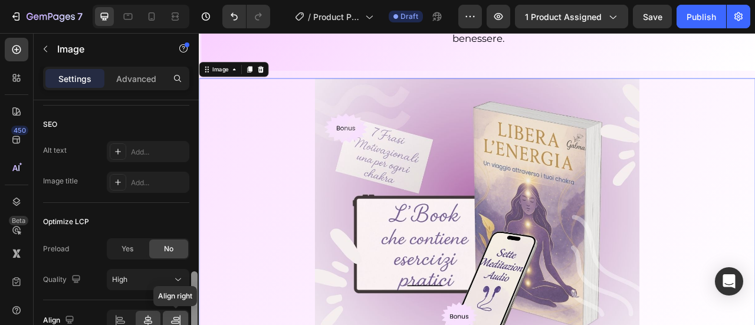
drag, startPoint x: 197, startPoint y: 190, endPoint x: 185, endPoint y: 312, distance: 122.8
click at [185, 312] on div "Style Rectangle Source Upload Image [URL][DOMAIN_NAME] or Browse gallery Size F…" at bounding box center [116, 229] width 165 height 259
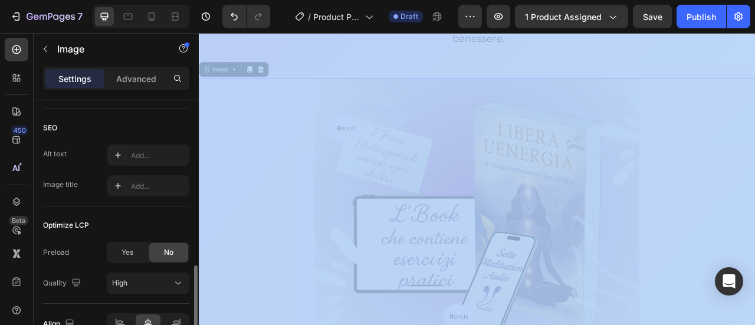
drag, startPoint x: 185, startPoint y: 308, endPoint x: 187, endPoint y: 326, distance: 18.4
click at [187, 0] on html "7 / Product Page - [DATE] 20:54:08 Draft Preview 1 product assigned Save Publis…" at bounding box center [377, 0] width 755 height 0
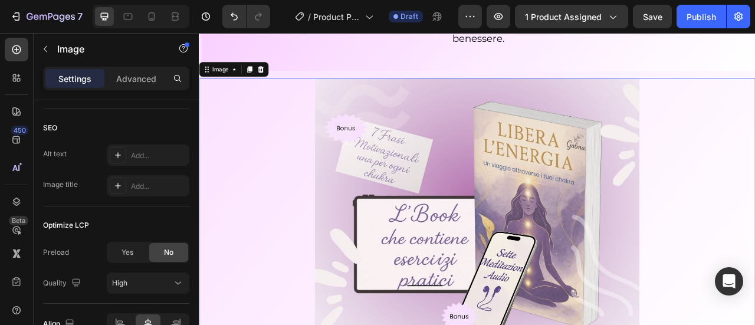
click at [233, 313] on div at bounding box center [553, 252] width 708 height 325
click at [318, 87] on div "Ti senti bloccata, stanca o disconnessa da te stessa? Heading Scopri il primo p…" at bounding box center [553, 176] width 708 height 506
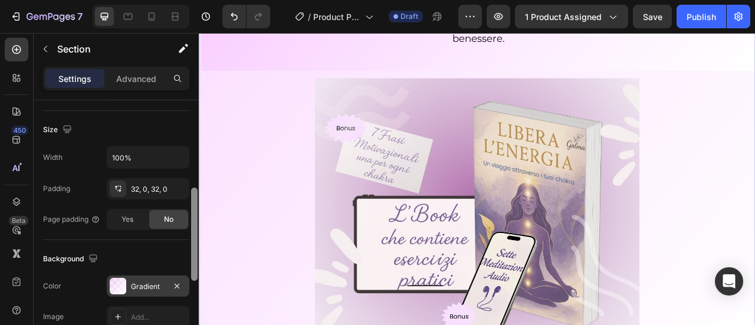
drag, startPoint x: 195, startPoint y: 156, endPoint x: 187, endPoint y: 254, distance: 98.3
click at [187, 253] on div "Layout Column width Change ratio Fit to content 12 Columns management Order 1 c…" at bounding box center [116, 229] width 165 height 259
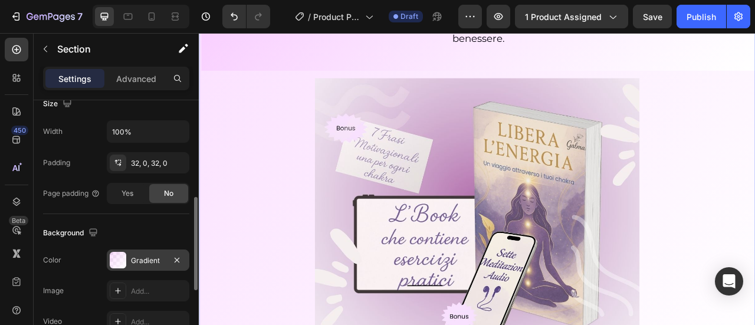
click at [158, 256] on div "Gradient" at bounding box center [148, 261] width 34 height 11
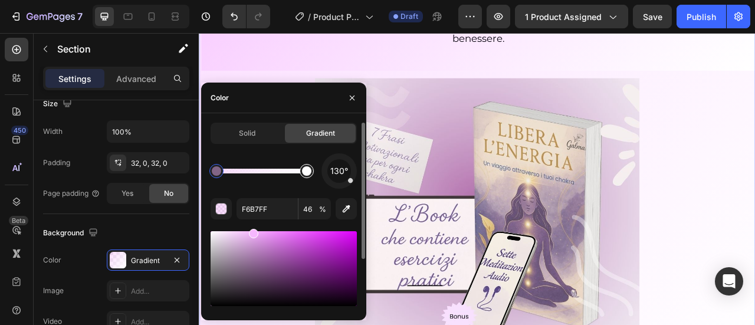
type input "FFFFFF"
type input "100"
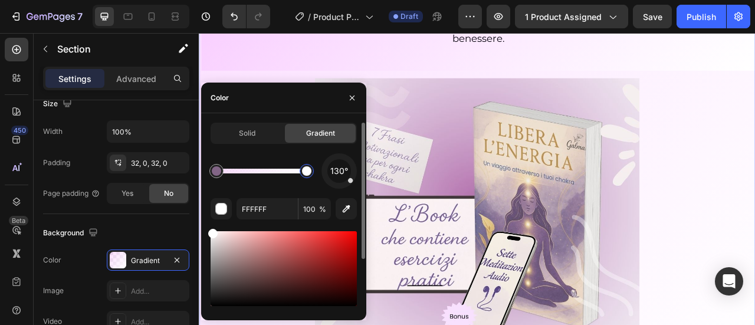
drag, startPoint x: 302, startPoint y: 174, endPoint x: 313, endPoint y: 180, distance: 12.7
click at [313, 180] on div at bounding box center [306, 171] width 21 height 21
click at [268, 140] on div "Solid" at bounding box center [247, 133] width 71 height 19
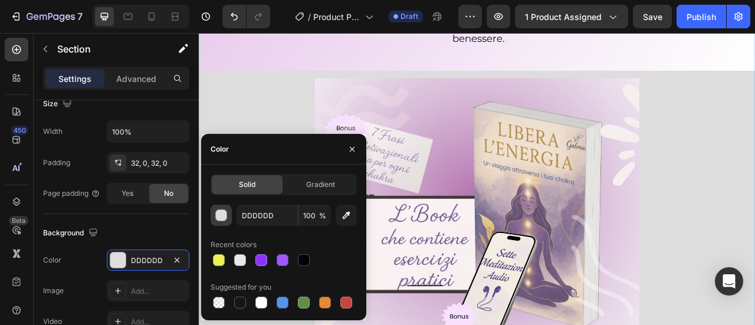
click at [220, 217] on div "button" at bounding box center [222, 216] width 12 height 12
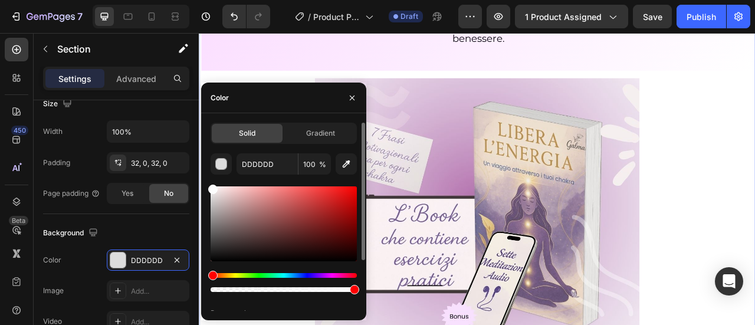
drag, startPoint x: 211, startPoint y: 199, endPoint x: 210, endPoint y: 184, distance: 15.4
click at [210, 184] on div "Solid Gradient DDDDDD 100 % Recent colors Suggested for you" at bounding box center [283, 251] width 165 height 257
type input "FFFFFF"
click at [222, 162] on div "button" at bounding box center [222, 165] width 12 height 12
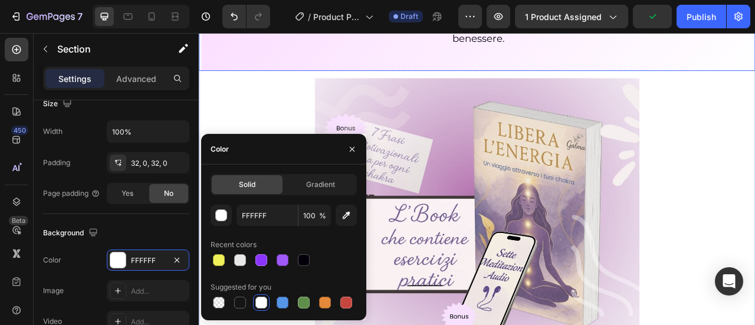
click at [289, 71] on p "Scopri il primo percorso digitale completo per riequilibrare i tuoi chakra Anch…" at bounding box center [554, 39] width 703 height 80
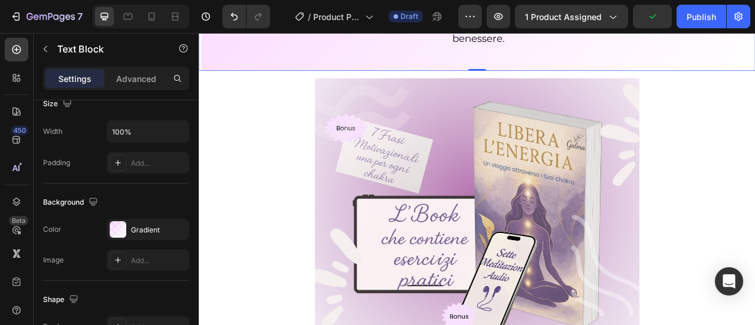
scroll to position [0, 0]
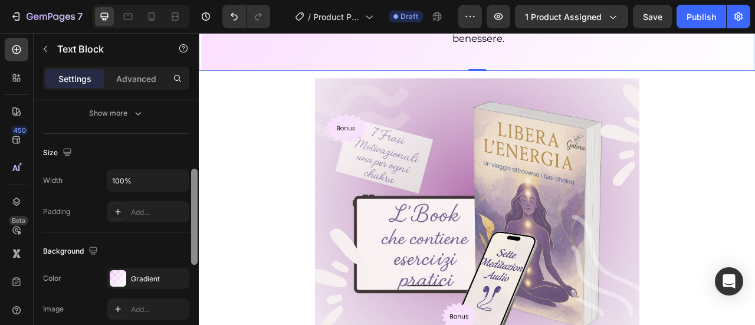
drag, startPoint x: 194, startPoint y: 143, endPoint x: 184, endPoint y: 228, distance: 85.0
click at [185, 227] on div "Text style Styles Heading 1* Font Montserrat Size 21 Color 04000A Align Show mo…" at bounding box center [116, 229] width 165 height 259
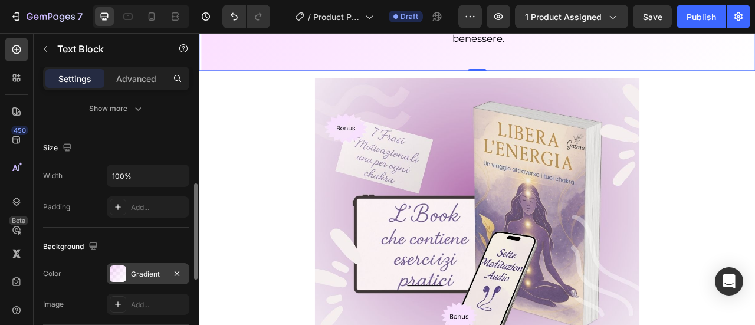
click at [145, 264] on div "Gradient" at bounding box center [148, 273] width 83 height 21
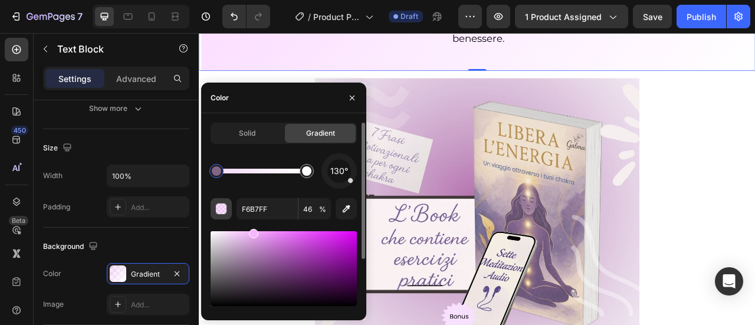
click at [222, 211] on div "button" at bounding box center [222, 210] width 12 height 12
click at [223, 211] on div "button" at bounding box center [222, 210] width 12 height 12
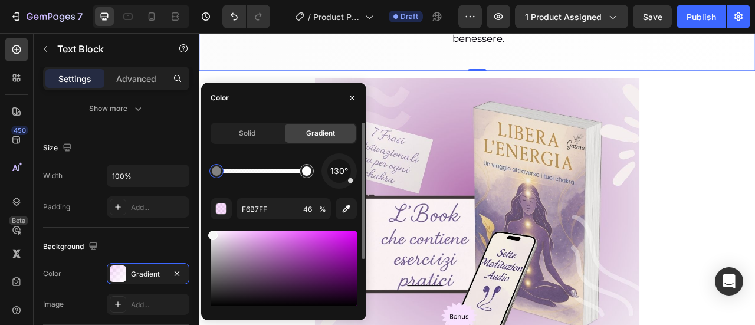
drag, startPoint x: 249, startPoint y: 233, endPoint x: 207, endPoint y: 233, distance: 42.5
click at [207, 233] on div "Solid Gradient 130° F6B7FF 46 % Recent colors" at bounding box center [283, 252] width 165 height 259
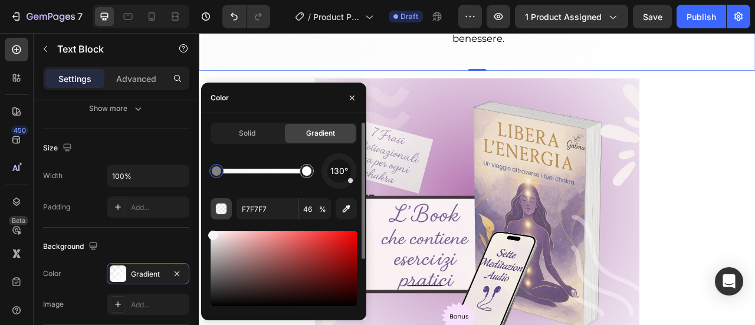
click at [222, 209] on div "button" at bounding box center [222, 210] width 12 height 12
drag, startPoint x: 212, startPoint y: 233, endPoint x: 211, endPoint y: 224, distance: 8.9
click at [211, 224] on div "130° F7F7F7 46 % Recent colors" at bounding box center [284, 267] width 146 height 228
type input "FFFFFF"
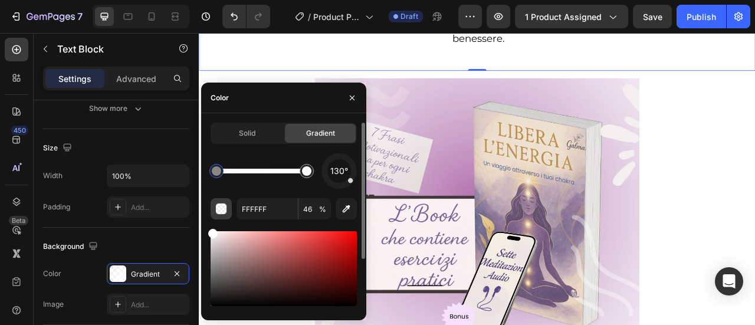
click at [220, 212] on div "button" at bounding box center [222, 210] width 12 height 12
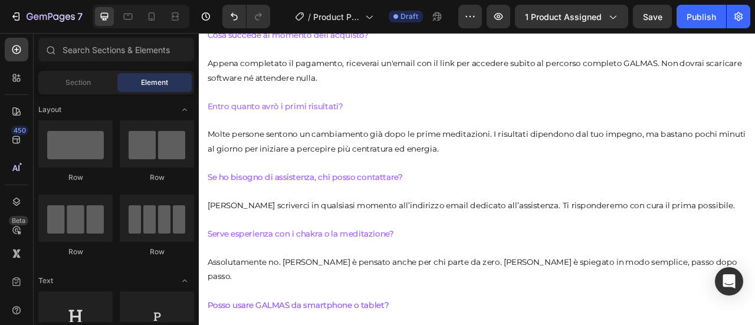
scroll to position [5752, 0]
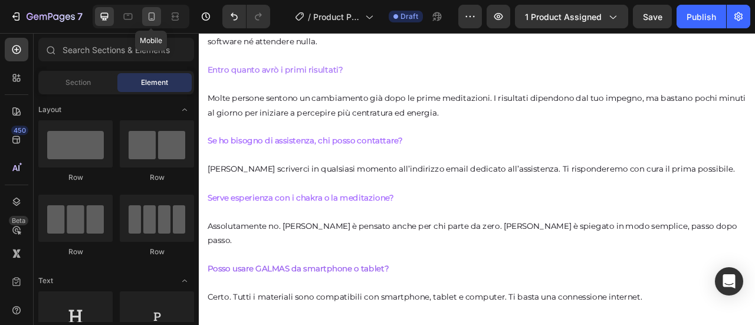
click at [155, 18] on icon at bounding box center [152, 17] width 12 height 12
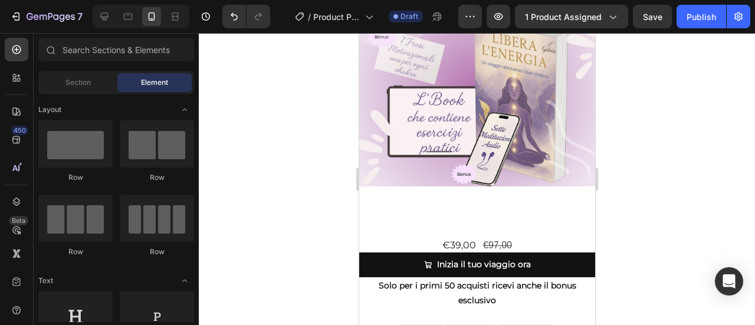
scroll to position [336, 0]
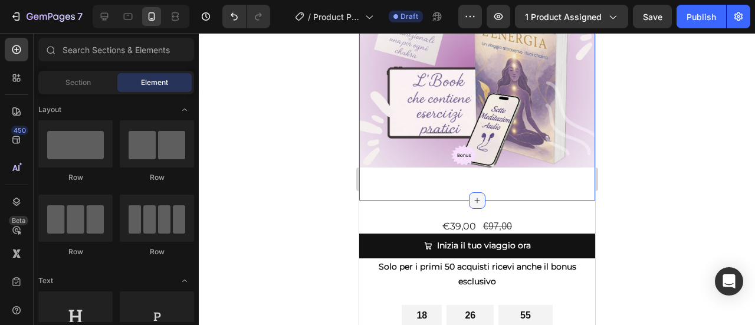
click at [472, 209] on div at bounding box center [477, 200] width 17 height 17
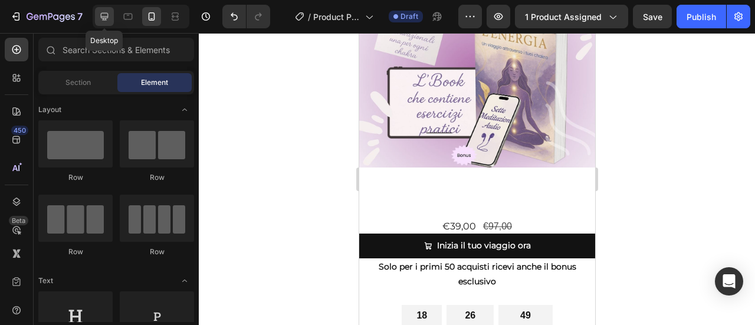
click at [107, 16] on icon at bounding box center [105, 17] width 8 height 8
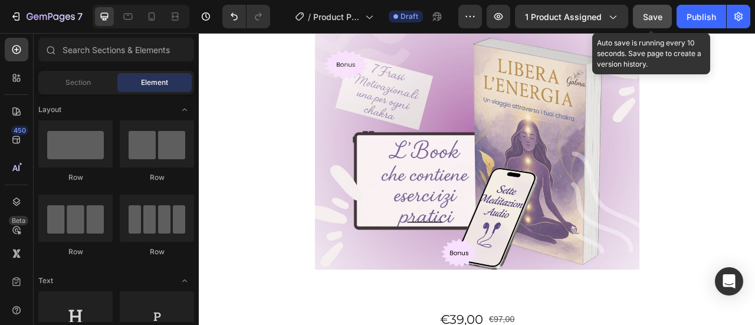
click at [650, 16] on span "Save" at bounding box center [652, 17] width 19 height 10
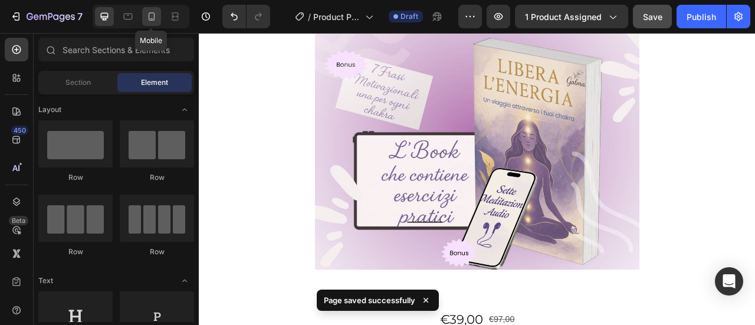
click at [151, 18] on icon at bounding box center [152, 18] width 3 height 1
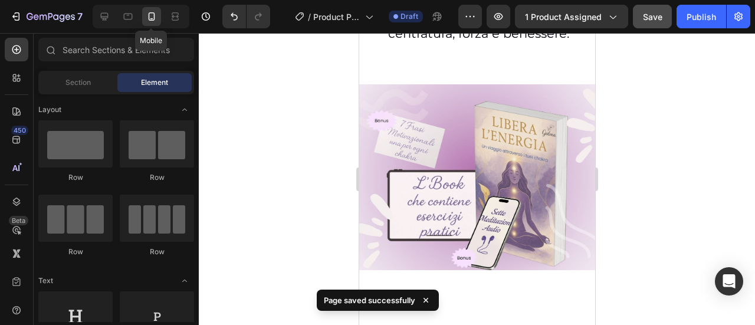
scroll to position [336, 0]
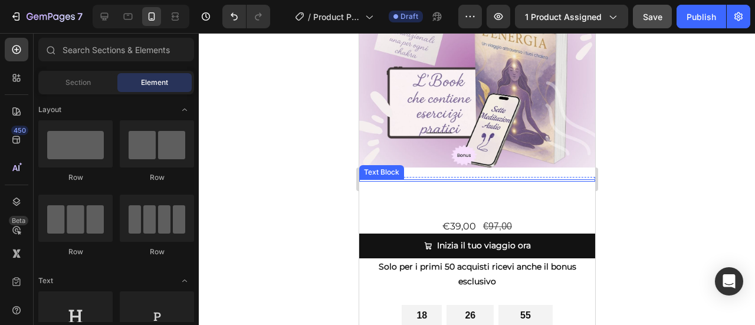
drag, startPoint x: 471, startPoint y: 220, endPoint x: 470, endPoint y: 199, distance: 20.7
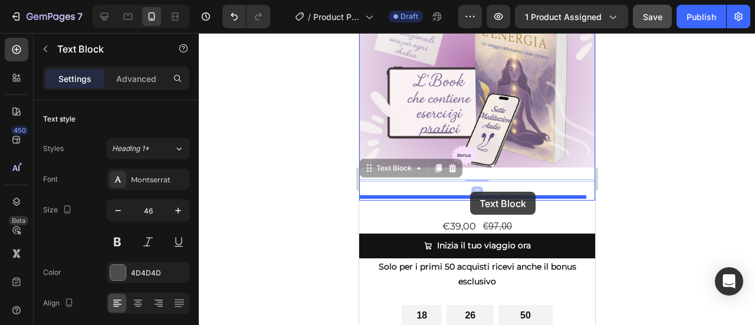
drag, startPoint x: 470, startPoint y: 200, endPoint x: 470, endPoint y: 193, distance: 7.1
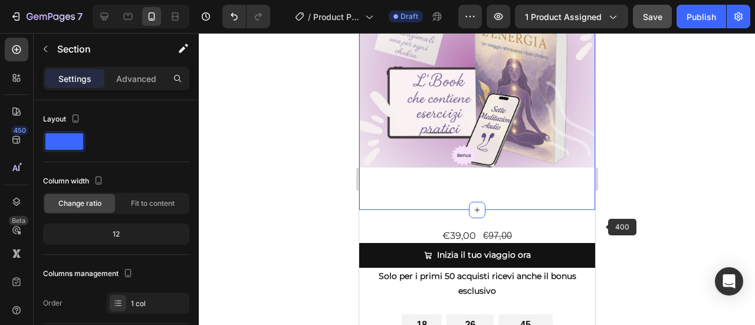
click at [616, 223] on div at bounding box center [477, 179] width 557 height 292
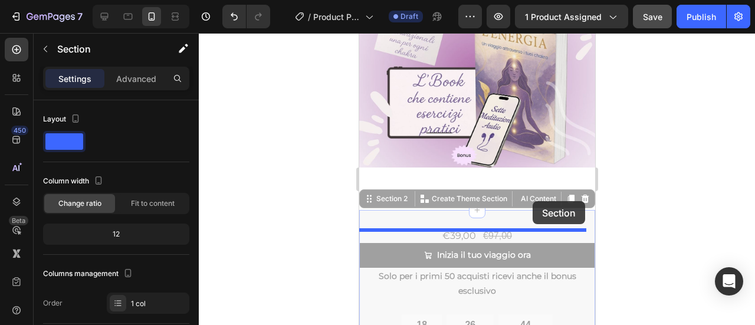
drag, startPoint x: 539, startPoint y: 231, endPoint x: 532, endPoint y: 201, distance: 30.3
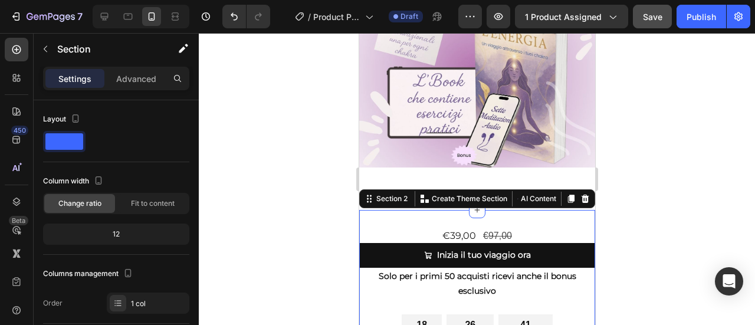
click at [655, 213] on div at bounding box center [477, 179] width 557 height 292
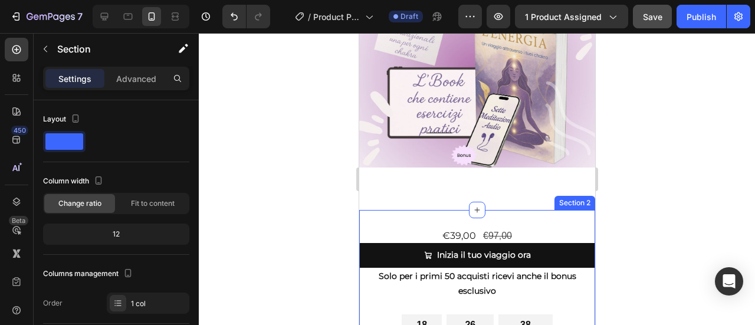
click at [510, 231] on div "€39,00 Product Price Product Price €97,00 Product Price Product Price Row Inizi…" at bounding box center [477, 312] width 236 height 205
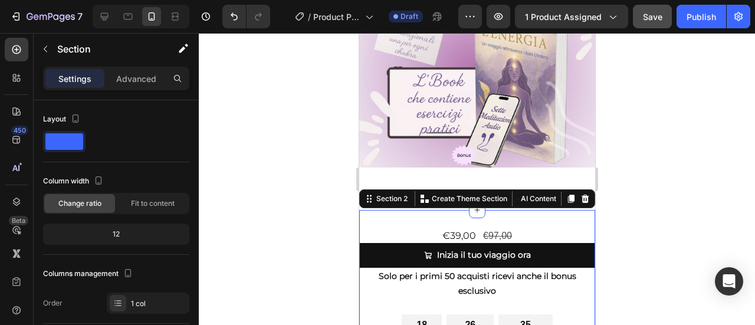
drag, startPoint x: 475, startPoint y: 233, endPoint x: 487, endPoint y: 230, distance: 12.9
click at [482, 219] on div "€39,00 Product Price Product Price €97,00 Product Price Product Price Row Inizi…" at bounding box center [477, 312] width 236 height 205
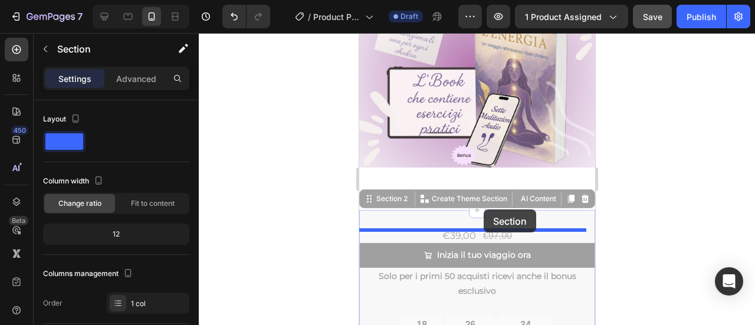
drag, startPoint x: 488, startPoint y: 233, endPoint x: 483, endPoint y: 210, distance: 24.1
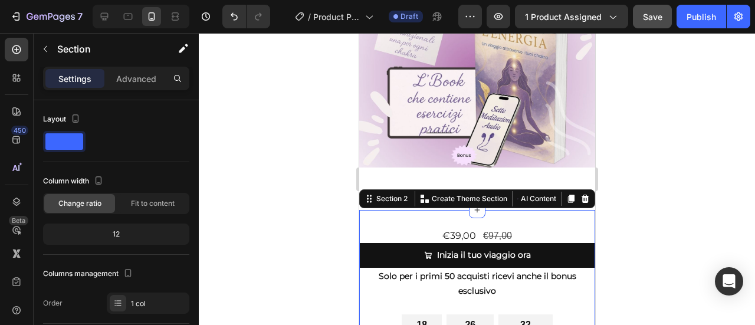
click at [650, 227] on div at bounding box center [477, 179] width 557 height 292
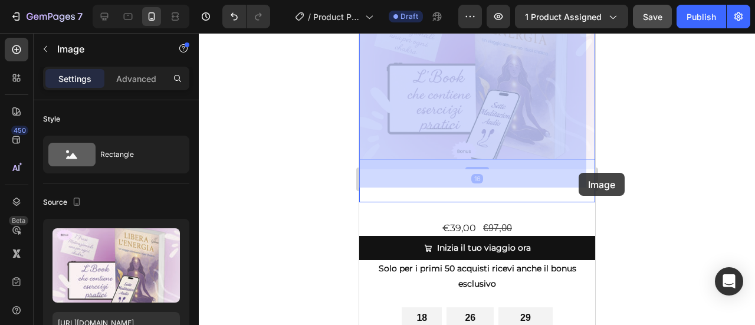
drag, startPoint x: 569, startPoint y: 173, endPoint x: 578, endPoint y: 172, distance: 9.5
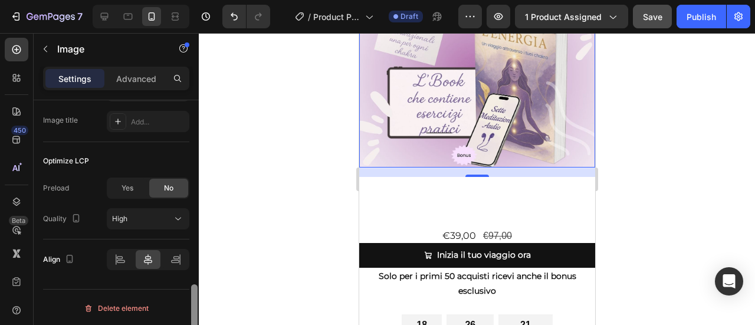
drag, startPoint x: 193, startPoint y: 162, endPoint x: 199, endPoint y: 316, distance: 154.2
click at [211, 0] on html "7 / Product Page - [DATE] 20:54:08 Draft Preview 1 product assigned Save Publis…" at bounding box center [377, 0] width 755 height 0
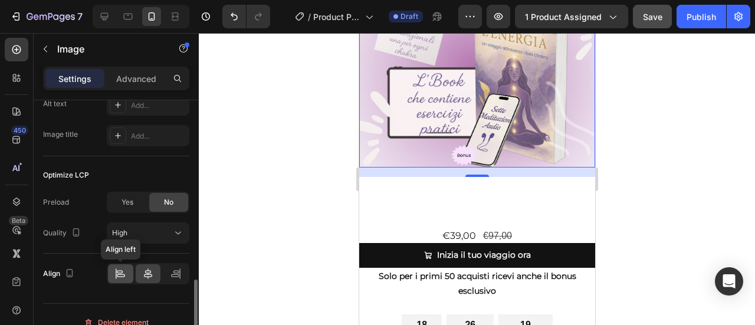
click at [124, 271] on icon at bounding box center [120, 274] width 12 height 12
click at [147, 273] on icon at bounding box center [148, 274] width 12 height 12
click at [386, 167] on img at bounding box center [477, 74] width 236 height 185
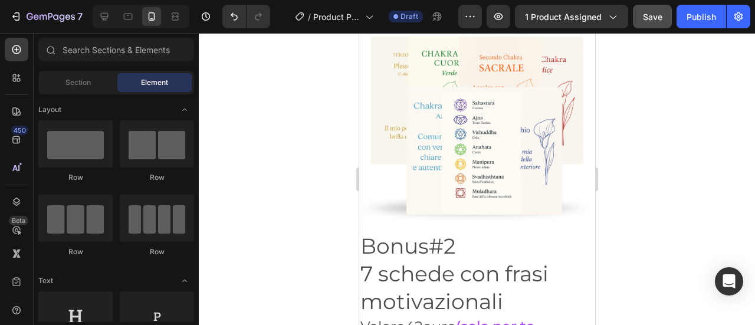
scroll to position [4533, 0]
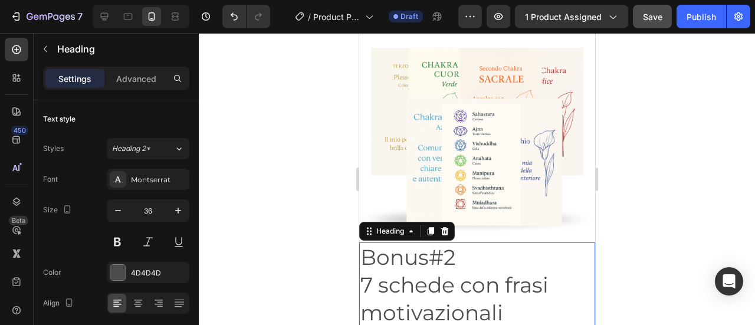
click at [548, 256] on h2 "Bonus#2 7 schede con frasi motivazionali" at bounding box center [477, 285] width 236 height 85
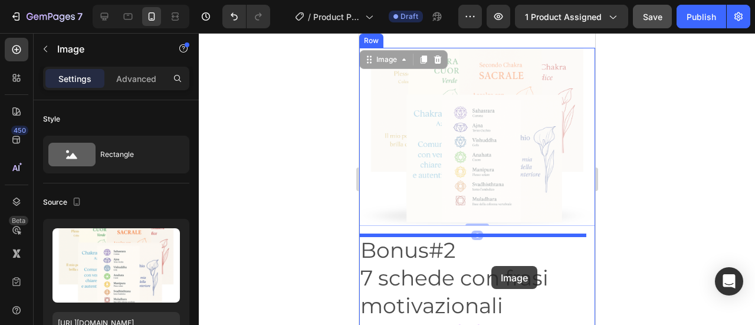
drag, startPoint x: 486, startPoint y: 212, endPoint x: 491, endPoint y: 269, distance: 56.3
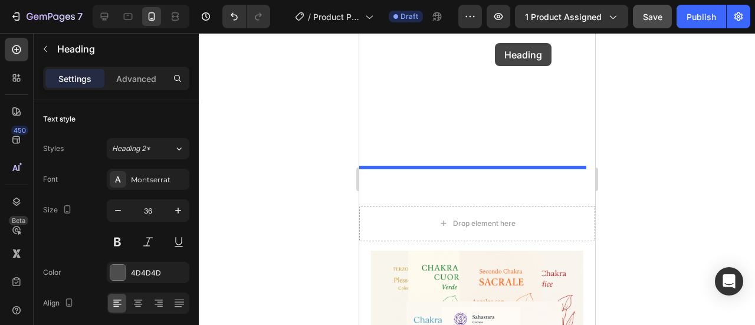
scroll to position [4356, 0]
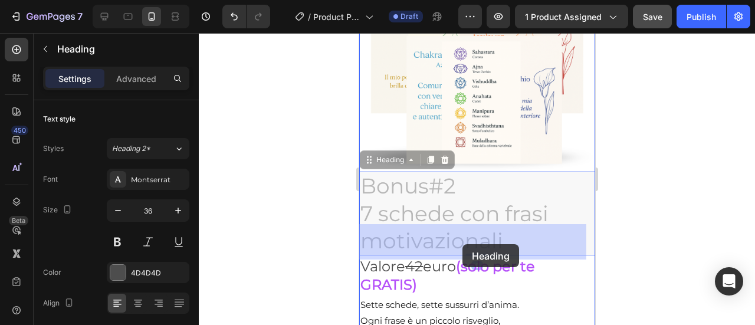
drag, startPoint x: 499, startPoint y: 300, endPoint x: 462, endPoint y: 244, distance: 68.1
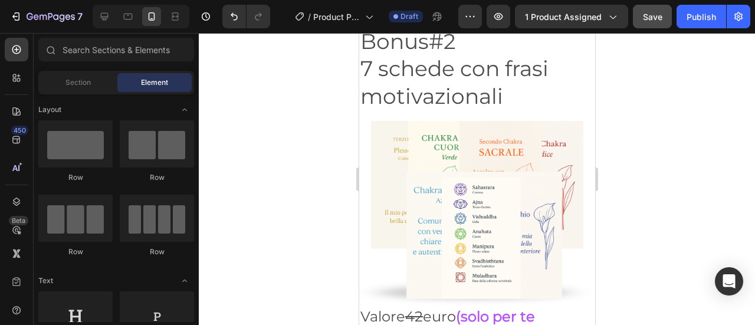
scroll to position [4565, 0]
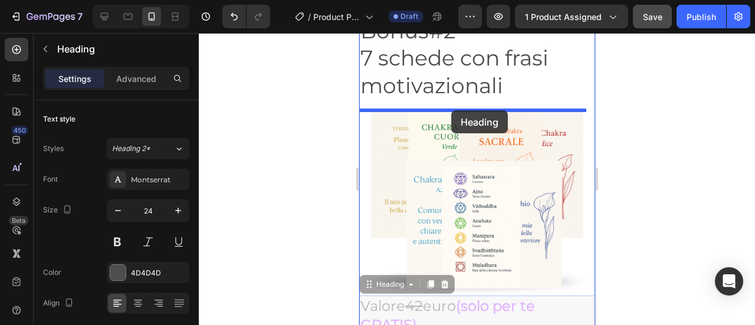
drag, startPoint x: 493, startPoint y: 306, endPoint x: 451, endPoint y: 110, distance: 200.5
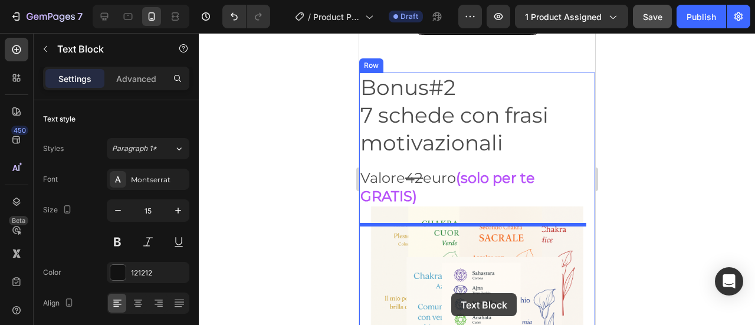
scroll to position [4506, 0]
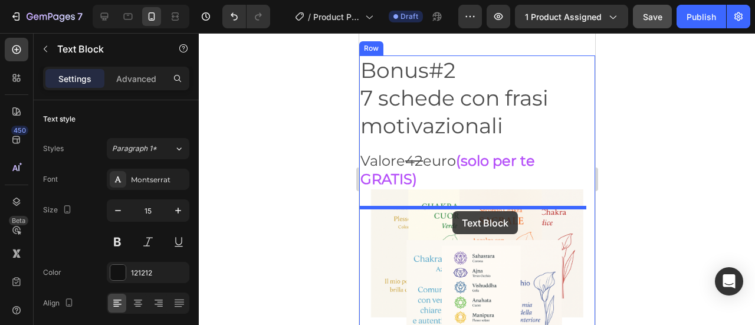
drag, startPoint x: 526, startPoint y: 224, endPoint x: 452, endPoint y: 211, distance: 75.4
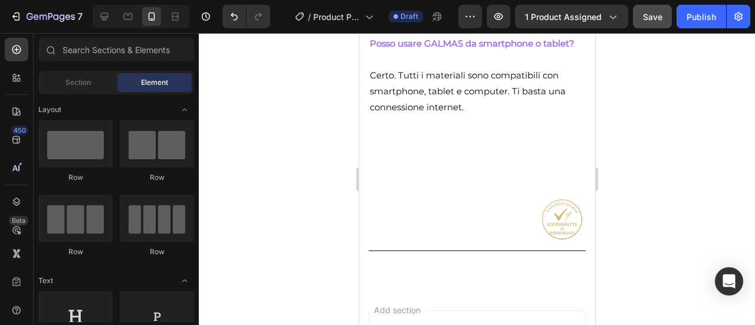
scroll to position [7133, 0]
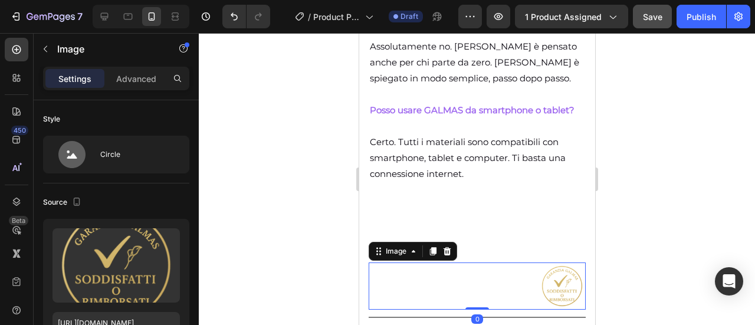
click at [561, 301] on img at bounding box center [561, 286] width 47 height 47
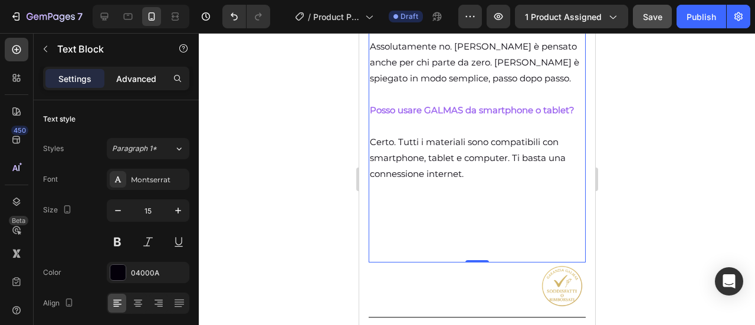
click at [136, 83] on p "Advanced" at bounding box center [136, 79] width 40 height 12
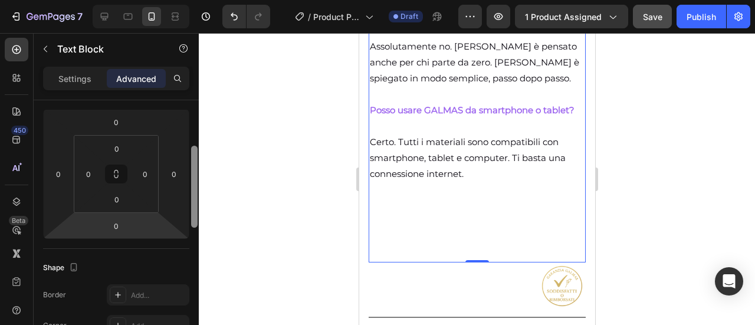
drag, startPoint x: 192, startPoint y: 180, endPoint x: 163, endPoint y: 225, distance: 53.7
click at [194, 228] on div at bounding box center [194, 187] width 6 height 82
click at [114, 225] on input "0" at bounding box center [116, 225] width 24 height 18
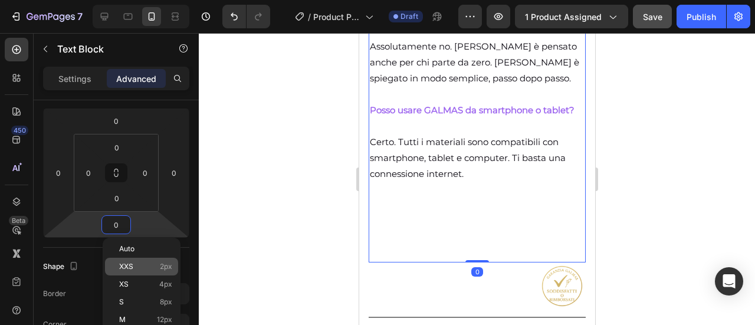
click at [127, 266] on span "XXS" at bounding box center [126, 267] width 14 height 8
type input "2"
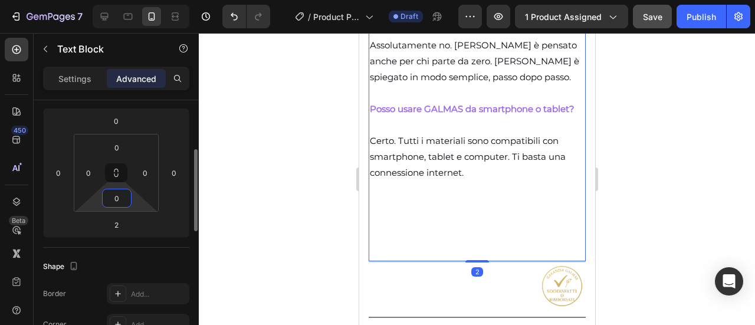
click at [112, 204] on input "0" at bounding box center [117, 198] width 24 height 18
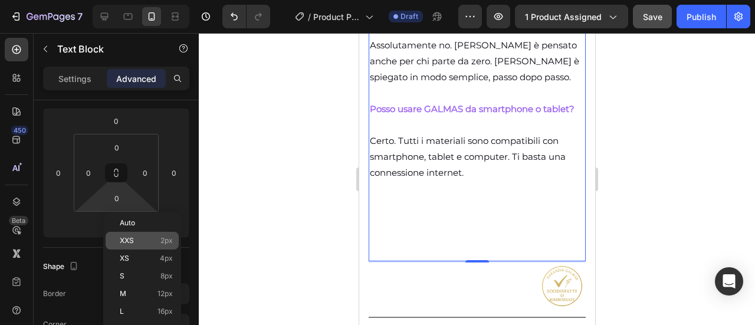
click at [132, 238] on span "XXS" at bounding box center [127, 241] width 14 height 8
type input "2"
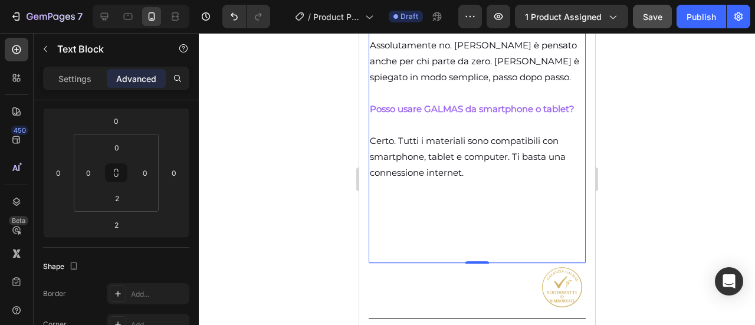
scroll to position [7135, 0]
drag, startPoint x: 478, startPoint y: 276, endPoint x: 466, endPoint y: 280, distance: 12.7
click at [466, 263] on div at bounding box center [477, 261] width 24 height 2
drag, startPoint x: 467, startPoint y: 276, endPoint x: 470, endPoint y: 243, distance: 33.7
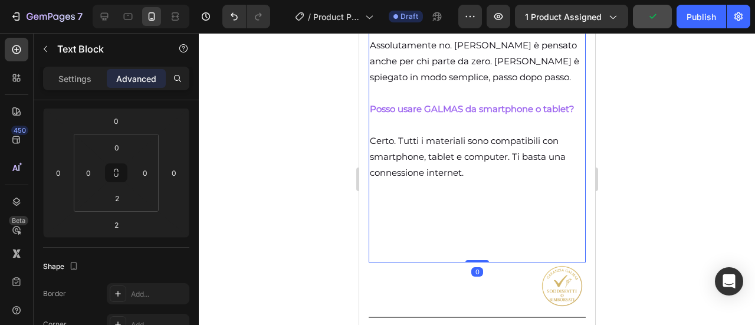
type input "0"
drag, startPoint x: 475, startPoint y: 277, endPoint x: 475, endPoint y: 235, distance: 41.9
click at [471, 227] on p "Certo. Tutti i materiali sono compatibili con smartphone, tablet e computer. Ti…" at bounding box center [476, 188] width 215 height 143
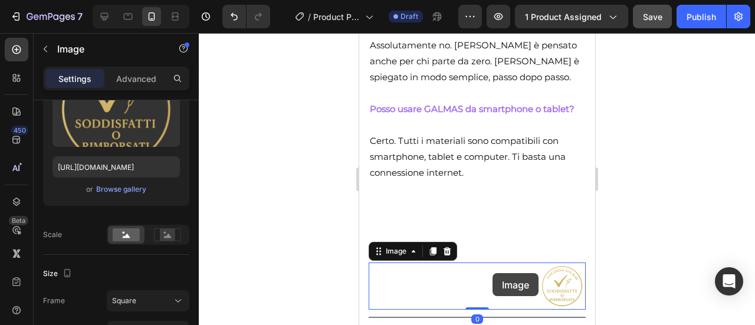
scroll to position [0, 0]
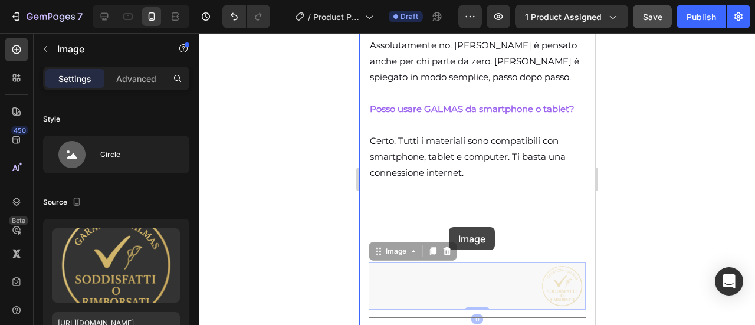
drag, startPoint x: 544, startPoint y: 302, endPoint x: 448, endPoint y: 226, distance: 122.3
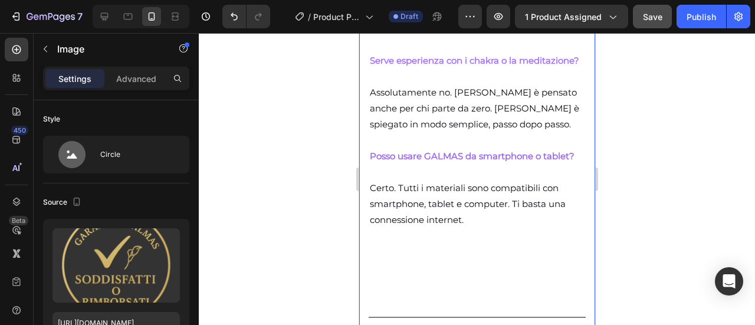
scroll to position [6270, 0]
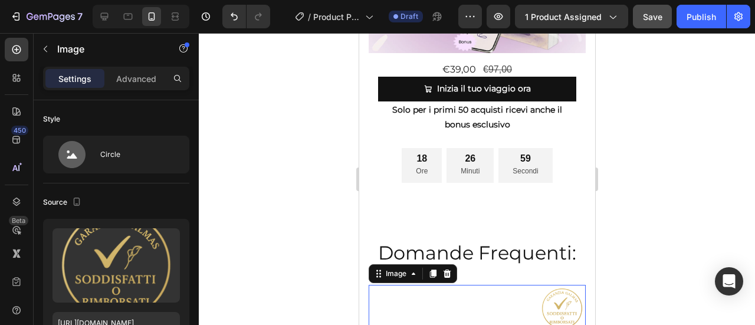
click at [647, 275] on div at bounding box center [477, 179] width 557 height 292
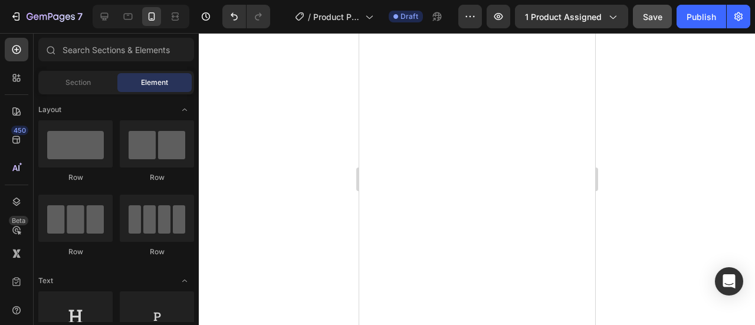
scroll to position [1582, 0]
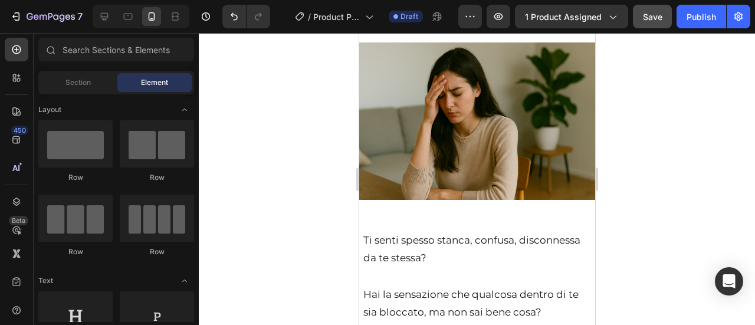
drag, startPoint x: 585, startPoint y: 271, endPoint x: 1113, endPoint y: 163, distance: 538.7
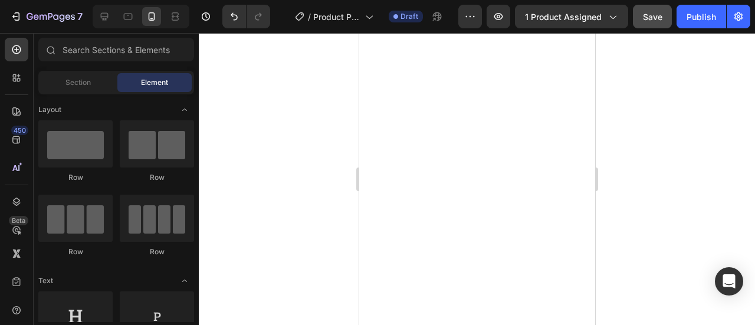
scroll to position [6270, 0]
